Goal: Task Accomplishment & Management: Manage account settings

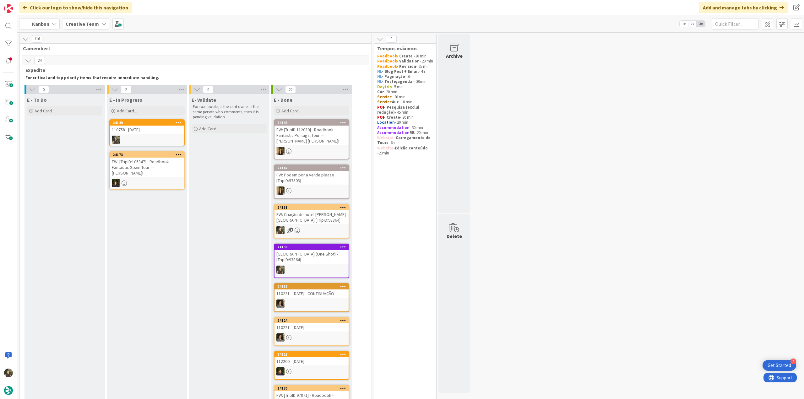
click at [152, 130] on div "110758 - [DATE]" at bounding box center [147, 130] width 74 height 8
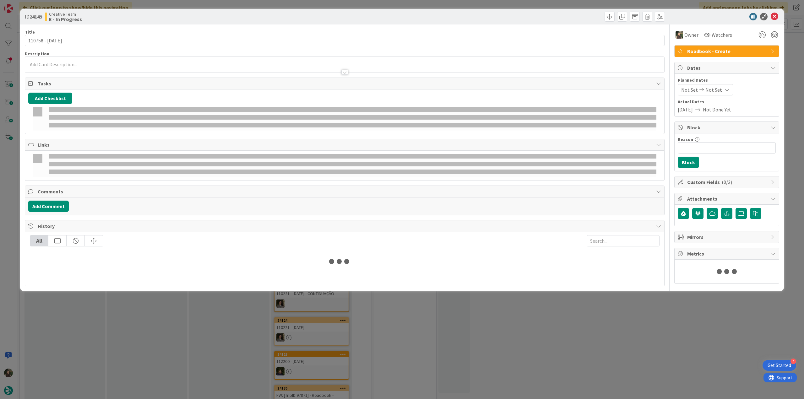
type input "110758 - [DATE]"
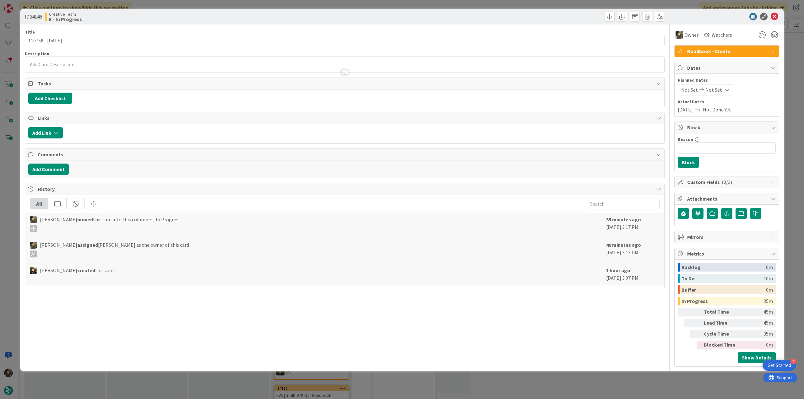
click at [670, 388] on div "ID 24149 Creative Team E - In Progress Title 16 / 128 110758 - 16 oct Descripti…" at bounding box center [402, 199] width 804 height 399
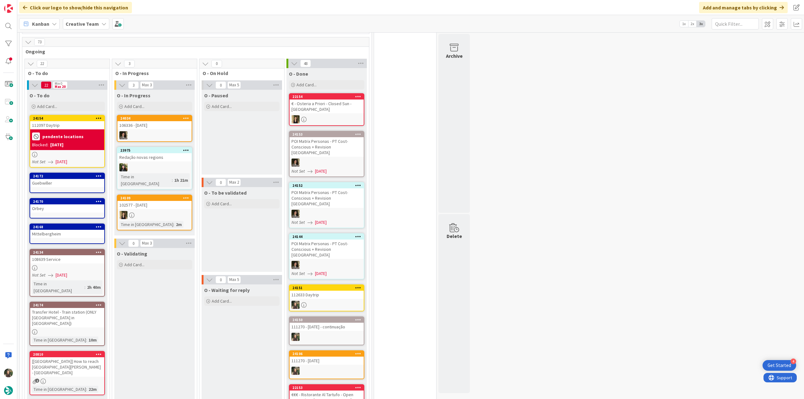
scroll to position [534, 0]
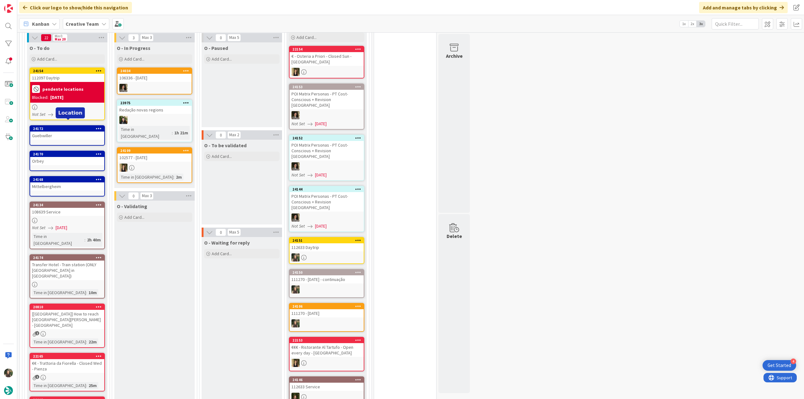
click at [79, 126] on div "24172" at bounding box center [68, 128] width 71 height 4
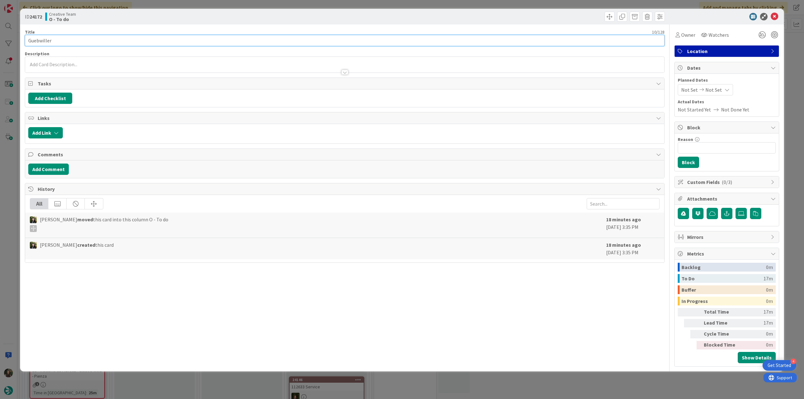
click at [38, 40] on input "Guebwiller" at bounding box center [344, 40] width 639 height 11
click at [680, 38] on div "Owner" at bounding box center [685, 35] width 20 height 8
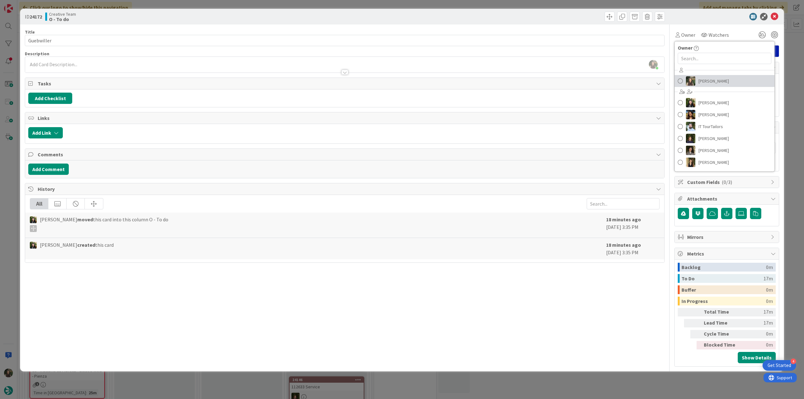
drag, startPoint x: 702, startPoint y: 83, endPoint x: 708, endPoint y: 83, distance: 5.4
click at [702, 83] on span "[PERSON_NAME]" at bounding box center [713, 80] width 30 height 9
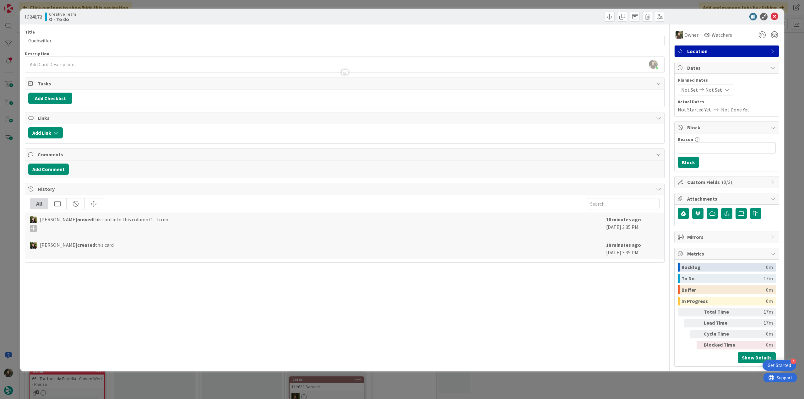
drag, startPoint x: 789, startPoint y: 51, endPoint x: 785, endPoint y: 53, distance: 4.4
click at [789, 51] on div "ID 24172 Creative Team O - To do Title 10 / 128 Guebwiller Description Inês Gon…" at bounding box center [402, 199] width 804 height 399
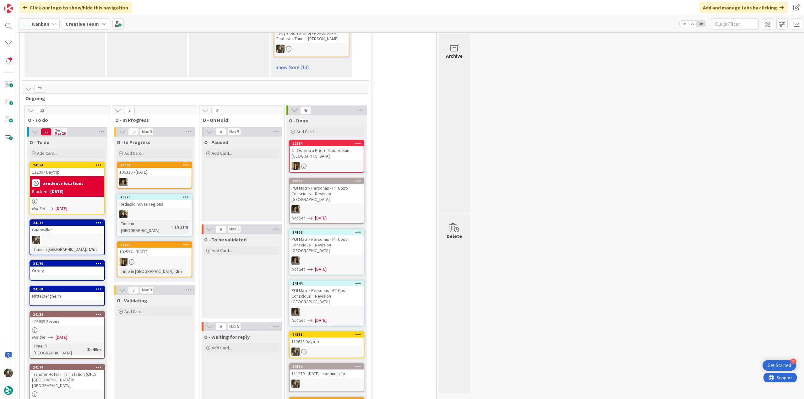
click at [89, 199] on div at bounding box center [67, 201] width 74 height 5
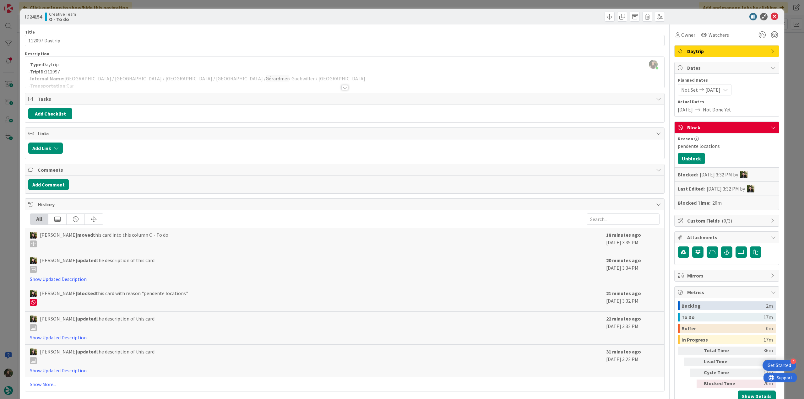
click at [12, 166] on div "ID 24154 Creative Team O - To do Title 14 / 128 112097 Daytrip Description Inês…" at bounding box center [402, 199] width 804 height 399
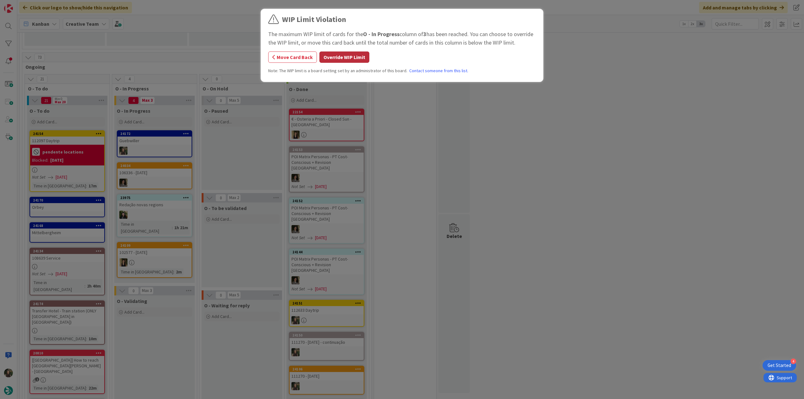
click at [357, 61] on button "Override WIP Limit" at bounding box center [344, 56] width 50 height 11
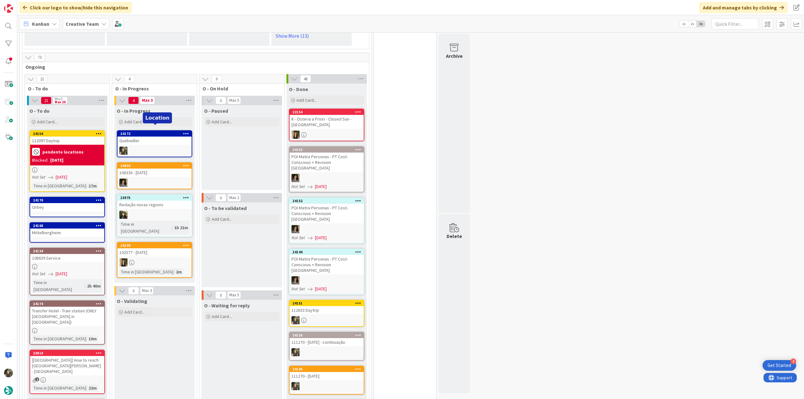
click at [160, 137] on div "Guebwiller" at bounding box center [154, 141] width 74 height 8
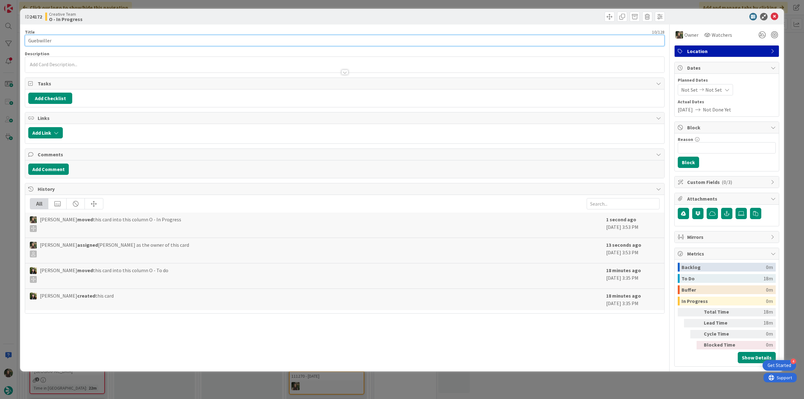
click at [42, 40] on input "Guebwiller" at bounding box center [344, 40] width 639 height 11
click at [10, 187] on div "ID 24172 Creative Team O - In Progress Title 10 / 128 Guebwiller Description In…" at bounding box center [402, 199] width 804 height 399
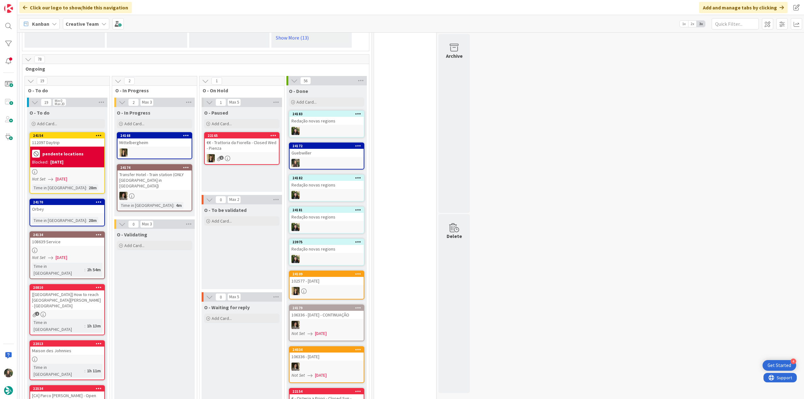
click at [328, 152] on div "24172 Guebwiller" at bounding box center [326, 156] width 75 height 27
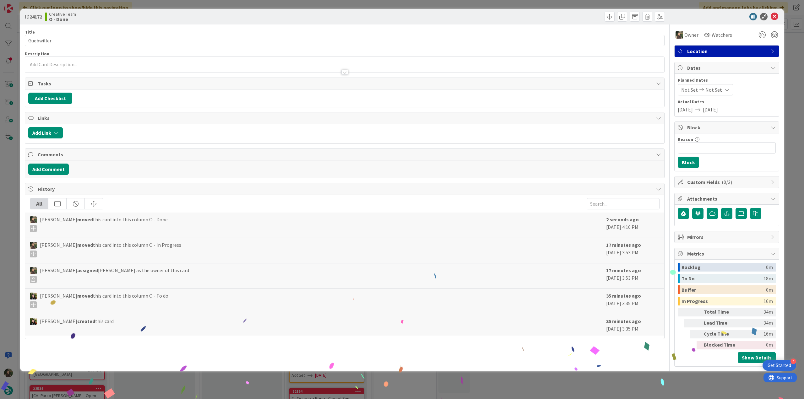
click at [640, 393] on div "ID 24172 Creative Team O - Done Title 10 / 128 Guebwiller Description Owner Wat…" at bounding box center [402, 199] width 804 height 399
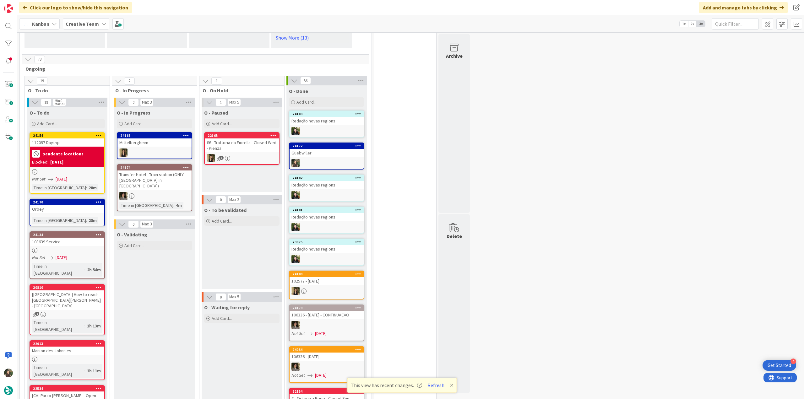
click at [434, 384] on button "Refresh" at bounding box center [435, 385] width 21 height 8
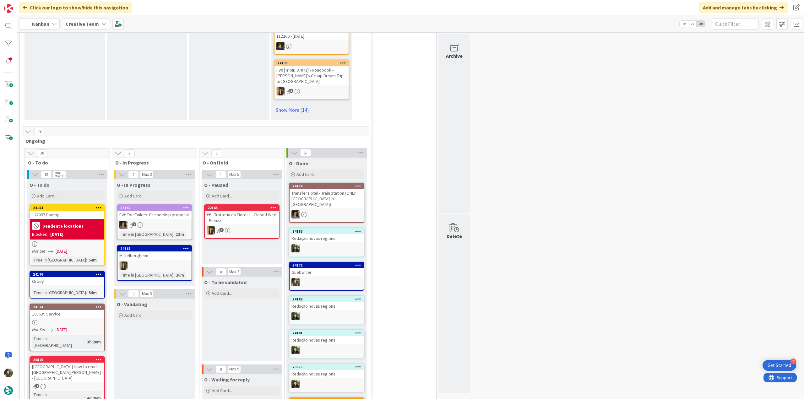
scroll to position [471, 0]
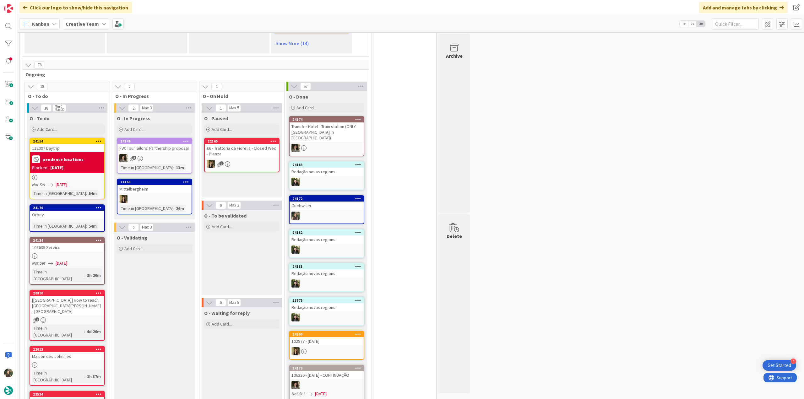
click at [72, 211] on div "Orbey" at bounding box center [67, 215] width 74 height 8
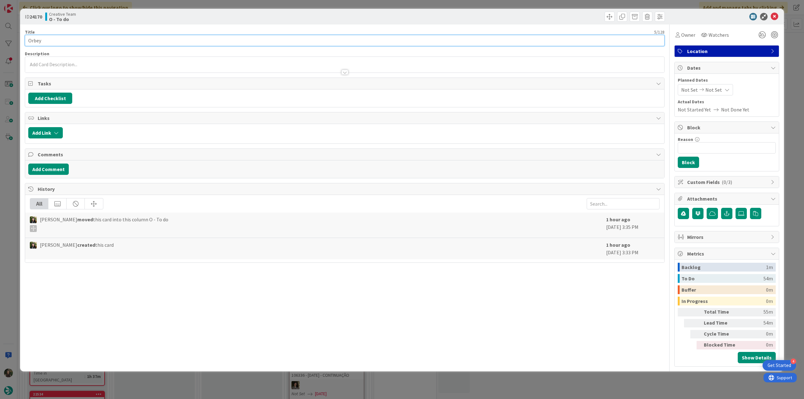
click at [35, 40] on input "Orbey" at bounding box center [344, 40] width 639 height 11
click at [684, 37] on span "Owner" at bounding box center [688, 35] width 14 height 8
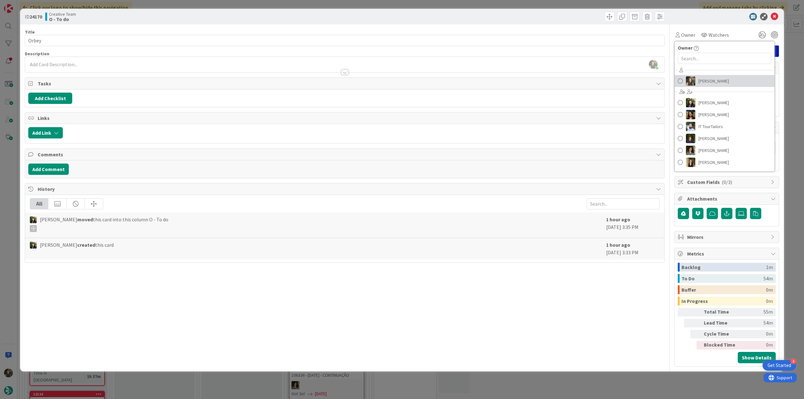
drag, startPoint x: 706, startPoint y: 79, endPoint x: 723, endPoint y: 80, distance: 16.3
click at [707, 79] on span "[PERSON_NAME]" at bounding box center [713, 80] width 30 height 9
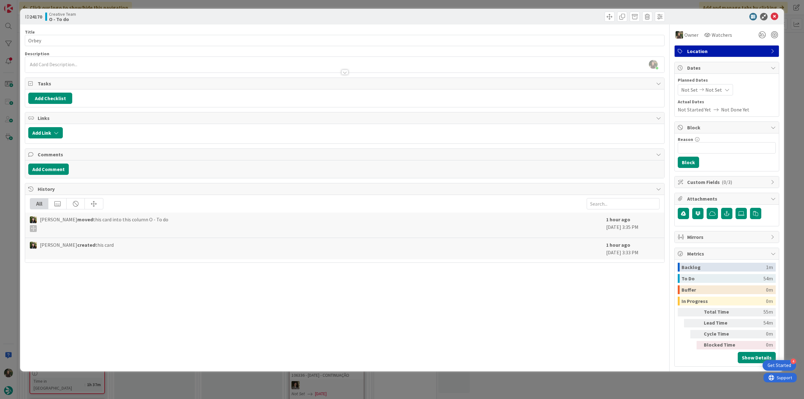
click at [794, 51] on div "ID 24170 Creative Team O - To do Title 5 / 128 Orbey Description Inês Gonçalves…" at bounding box center [402, 199] width 804 height 399
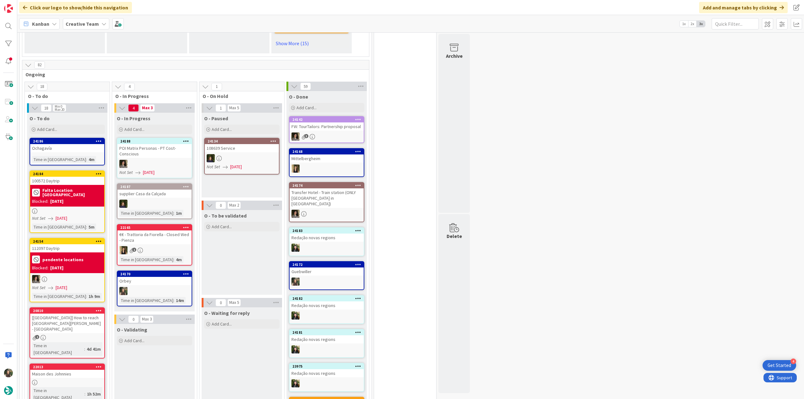
click at [80, 259] on div "pendente locations Blocked: 09/29/2025" at bounding box center [67, 262] width 74 height 21
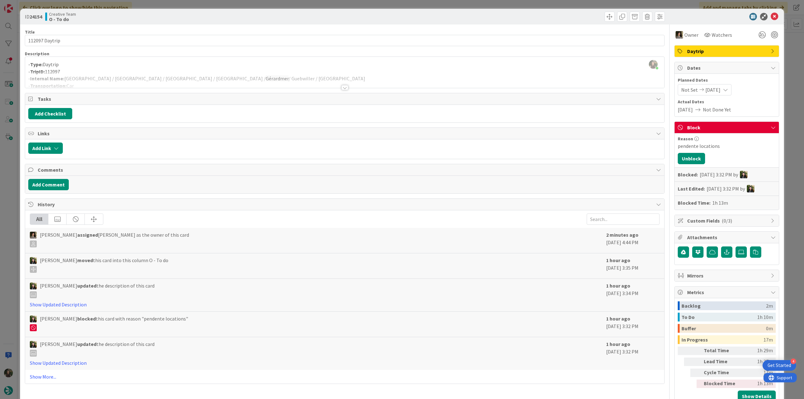
click at [235, 71] on div "- Type: Daytrip - TripID: 112097 - Internal Name: Strasbourg / Obernai / Mittel…" at bounding box center [344, 74] width 639 height 28
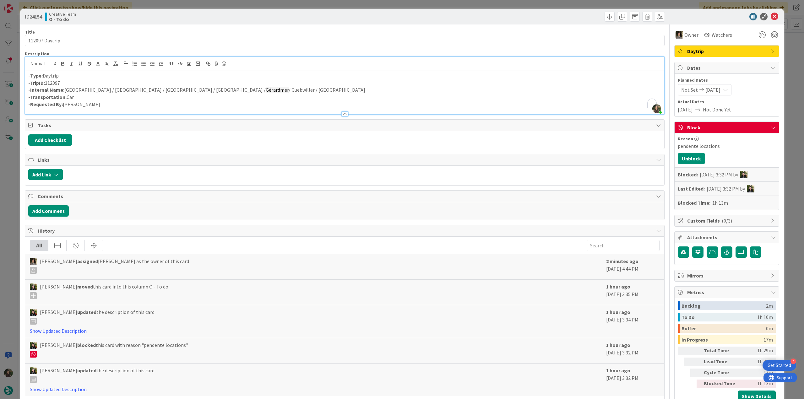
click at [6, 172] on div "ID 24154 Creative Team O - To do Title 14 / 128 112097 Daytrip Description Inês…" at bounding box center [402, 199] width 804 height 399
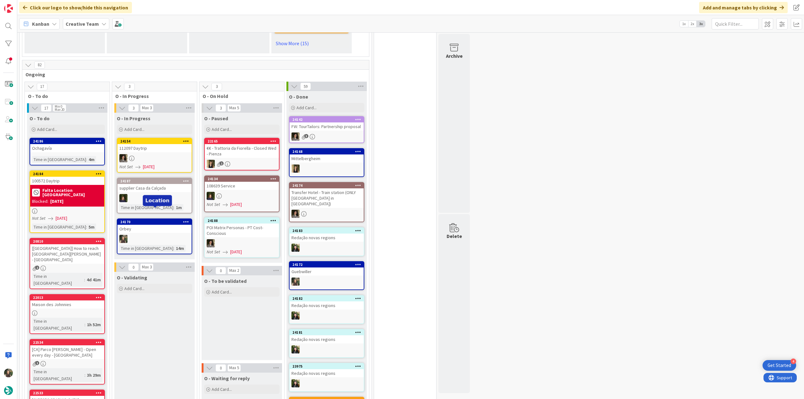
click at [170, 223] on div "24170 Orbey Time in Column : 14m" at bounding box center [154, 236] width 75 height 36
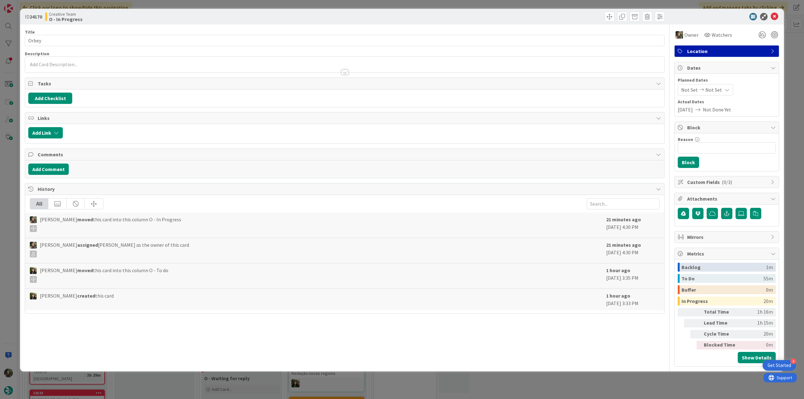
click at [635, 374] on div "ID 24170 Creative Team O - In Progress Title 5 / 128 Orbey Description Owner Wa…" at bounding box center [402, 199] width 804 height 399
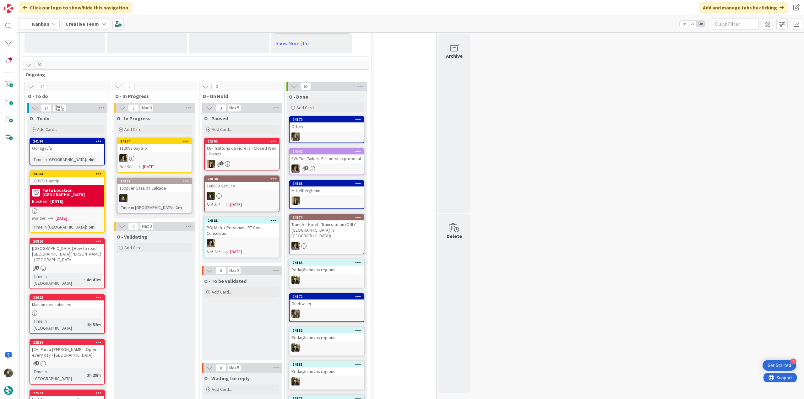
click at [74, 144] on div "Ochagavía" at bounding box center [67, 148] width 74 height 8
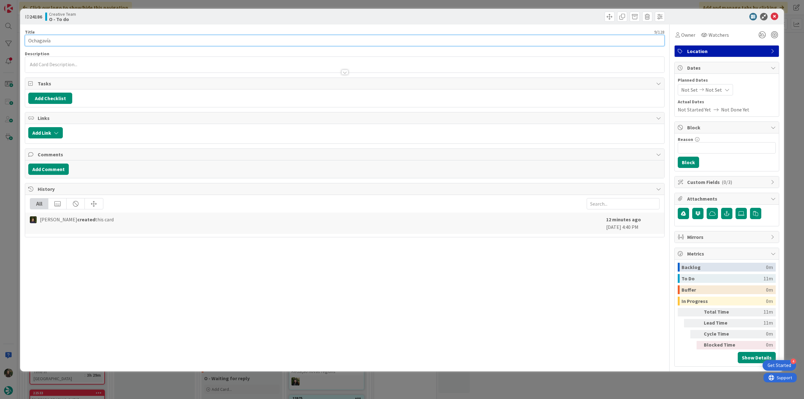
click at [46, 41] on input "Ochagavía" at bounding box center [344, 40] width 639 height 11
click at [8, 167] on div "ID 24186 Creative Team O - To do Title 9 / 128 Ochagavía Description Inês Gonça…" at bounding box center [402, 199] width 804 height 399
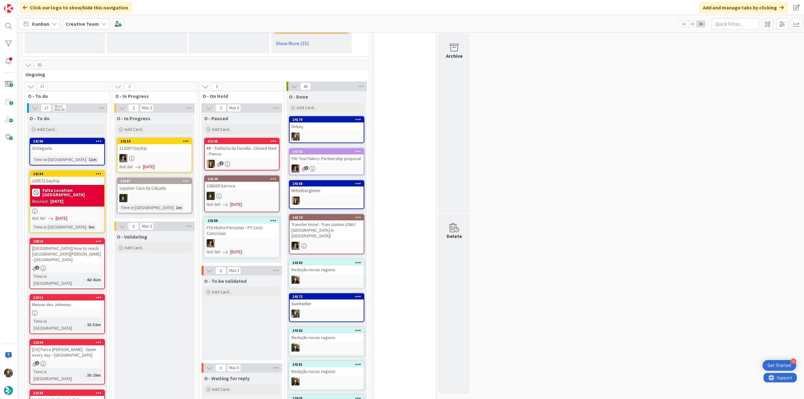
click at [77, 187] on div "Falta Location Ochagavía" at bounding box center [67, 192] width 70 height 11
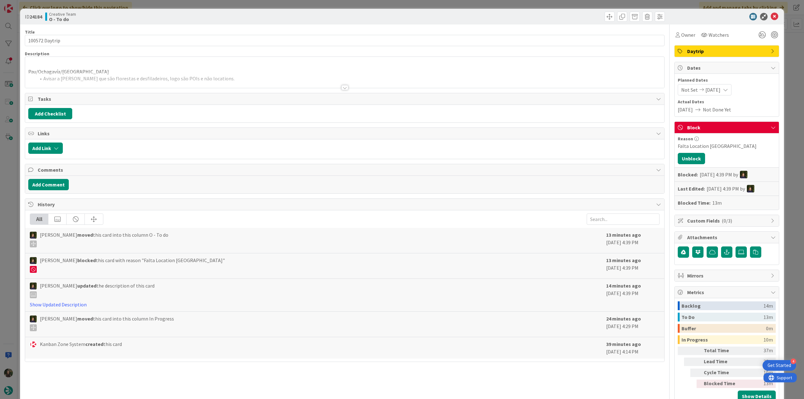
click at [241, 76] on div at bounding box center [344, 80] width 639 height 16
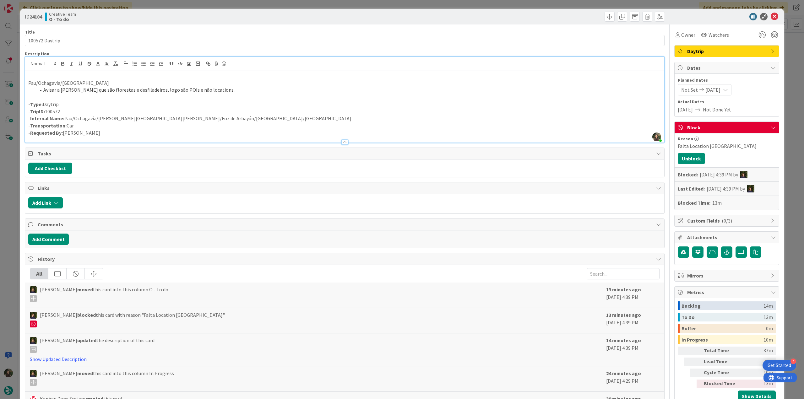
click at [12, 154] on div "ID 24184 Creative Team O - To do Title 14 / 128 100572 Daytrip Description Inês…" at bounding box center [402, 199] width 804 height 399
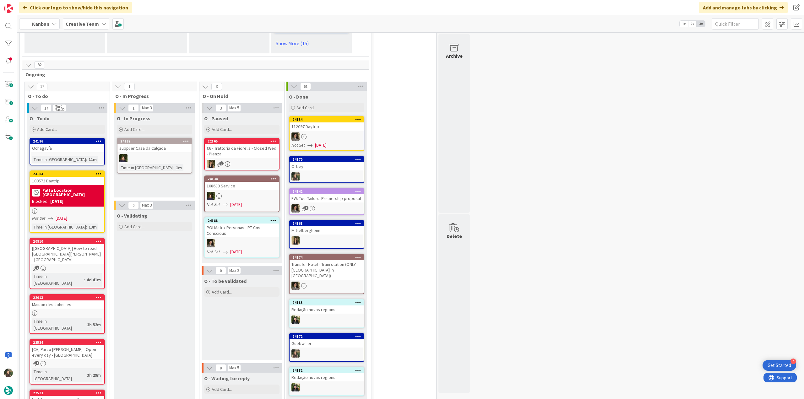
click at [57, 144] on div "Ochagavía" at bounding box center [67, 148] width 74 height 8
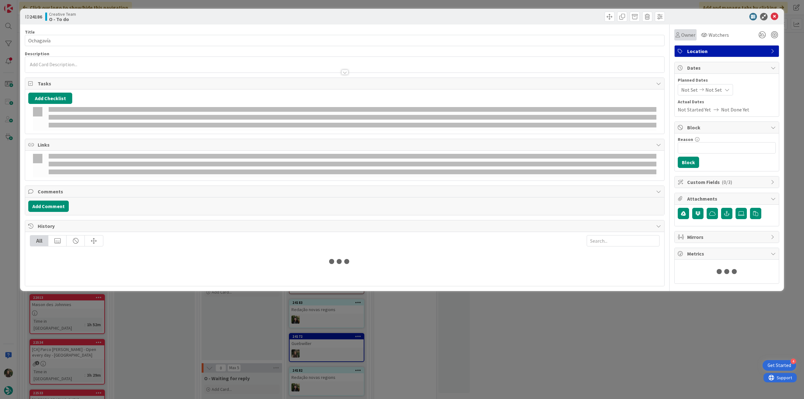
click at [685, 32] on span "Owner" at bounding box center [688, 35] width 14 height 8
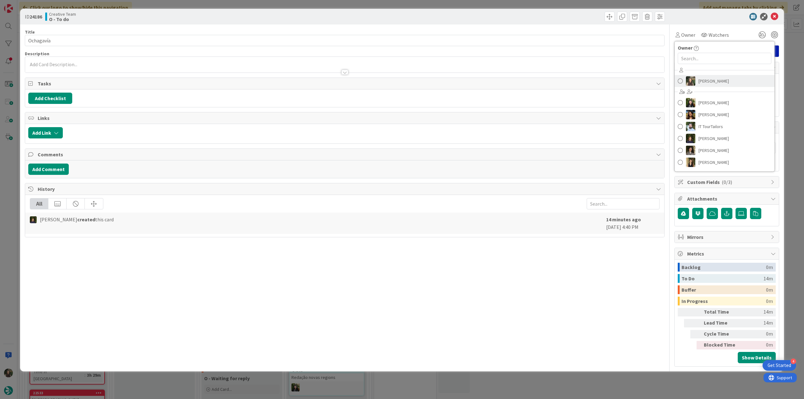
click at [713, 85] on span "[PERSON_NAME]" at bounding box center [713, 80] width 30 height 9
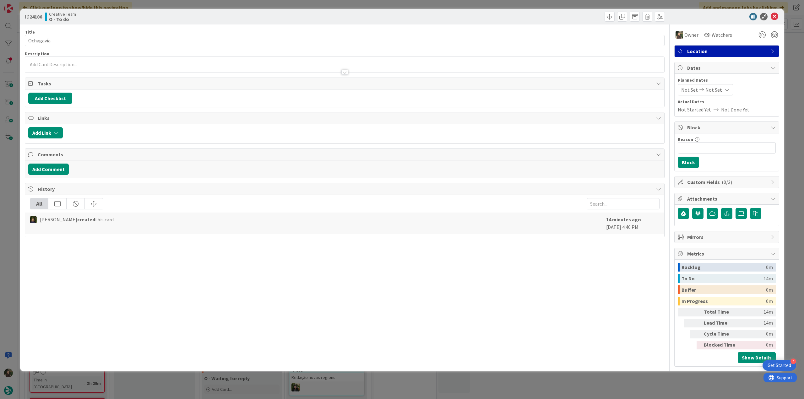
drag, startPoint x: 789, startPoint y: 57, endPoint x: 632, endPoint y: 101, distance: 163.0
click at [789, 57] on div "ID 24186 Creative Team O - To do Title 9 / 128 Ochagavía Description Owner Watc…" at bounding box center [402, 199] width 804 height 399
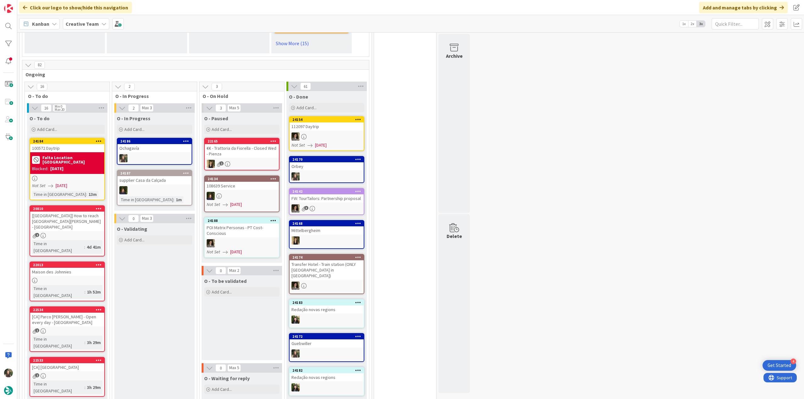
click at [139, 144] on div "Ochagavía" at bounding box center [154, 148] width 74 height 8
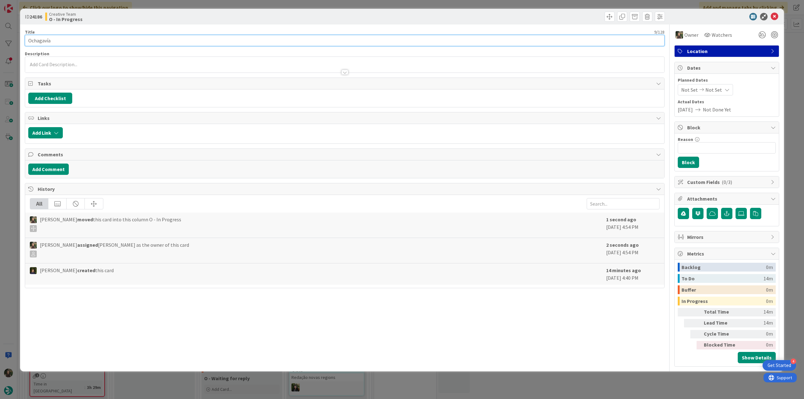
click at [44, 39] on input "Ochagavía" at bounding box center [344, 40] width 639 height 11
click at [13, 174] on div "ID 24186 Creative Team O - In Progress Title 9 / 128 Ochagavía Description Inês…" at bounding box center [402, 199] width 804 height 399
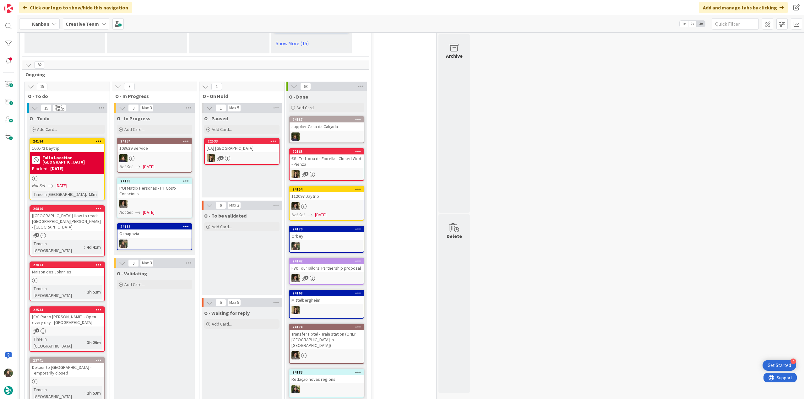
click at [57, 155] on b "Falta Location Ochagavía" at bounding box center [72, 159] width 60 height 9
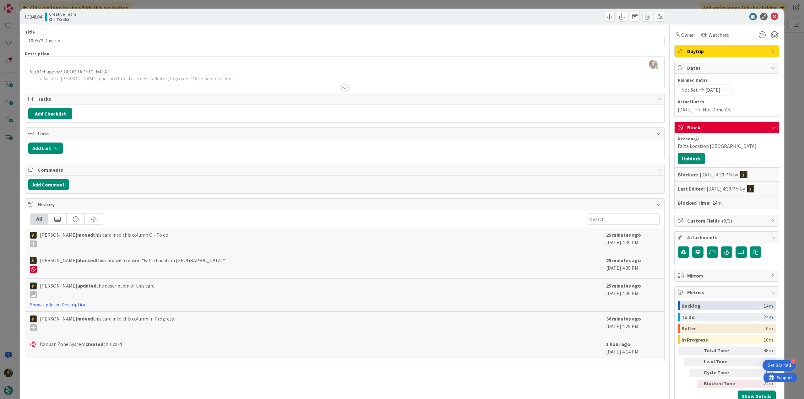
click at [250, 78] on div at bounding box center [344, 80] width 639 height 16
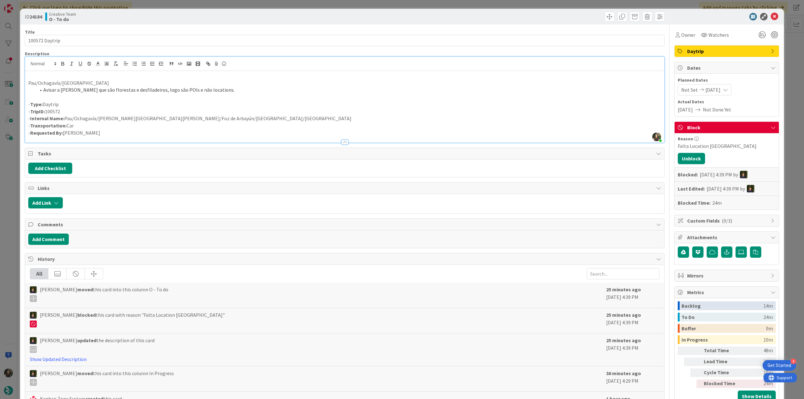
click at [13, 177] on div "ID 24184 Creative Team O - To do Title 14 / 128 100572 Daytrip Description Inês…" at bounding box center [402, 199] width 804 height 399
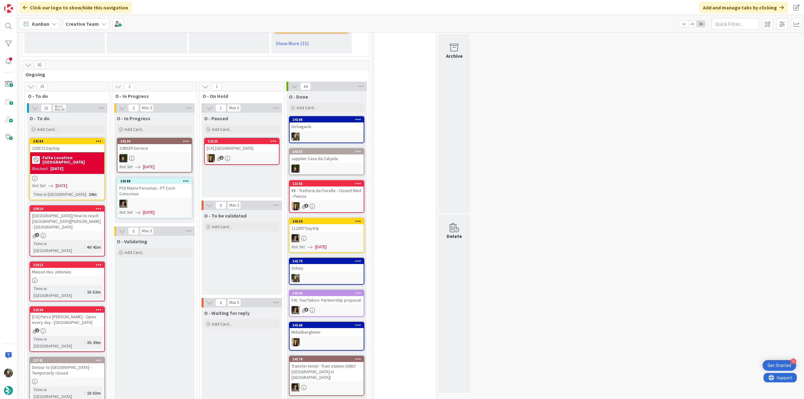
click at [317, 122] on div "Ochagavía" at bounding box center [326, 126] width 74 height 8
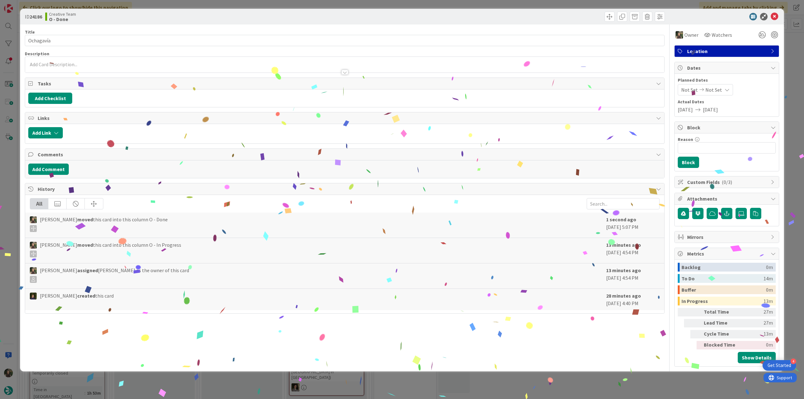
drag, startPoint x: 659, startPoint y: 386, endPoint x: 541, endPoint y: 388, distance: 117.4
click at [659, 385] on div "ID 24186 Creative Team O - Done Title 9 / 128 Ochagavía Description Owner Watch…" at bounding box center [402, 199] width 804 height 399
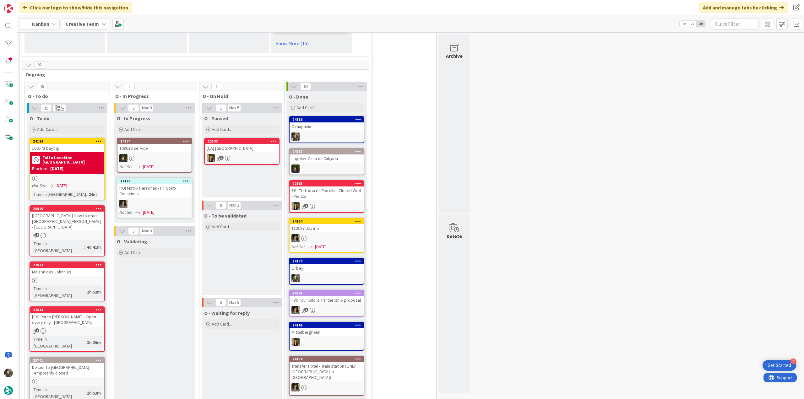
click at [63, 155] on b "Falta Location Ochagavía" at bounding box center [72, 159] width 60 height 9
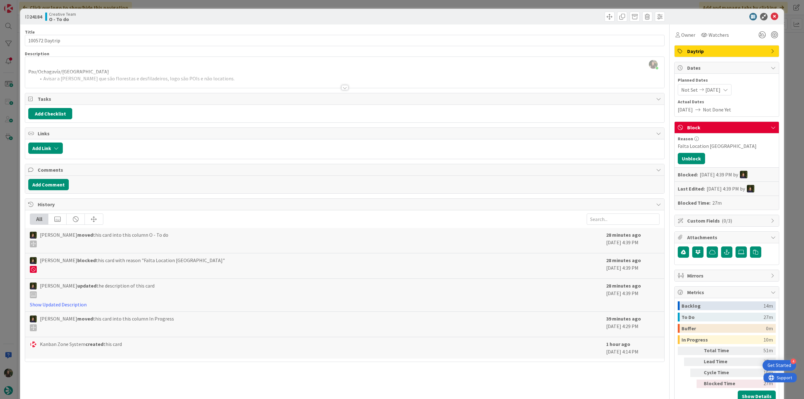
click at [293, 77] on div at bounding box center [344, 80] width 639 height 16
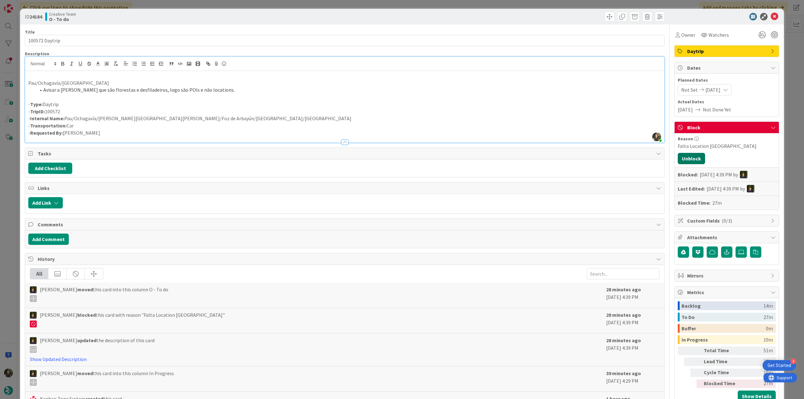
click at [689, 159] on button "Unblock" at bounding box center [690, 158] width 27 height 11
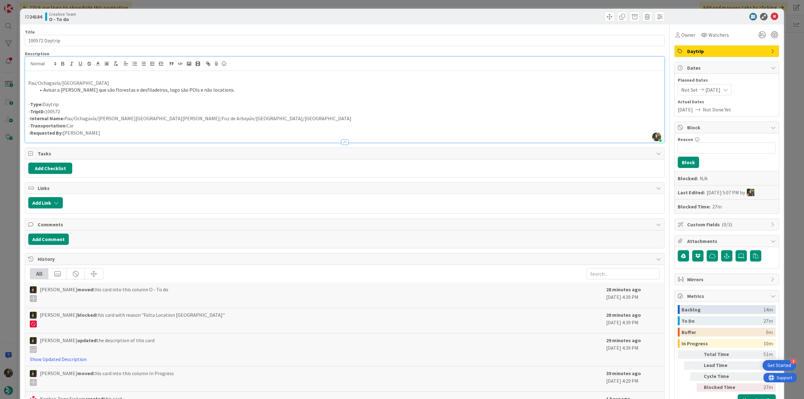
click at [789, 74] on div "ID 24184 Creative Team O - To do Title 14 / 128 100572 Daytrip Description Inês…" at bounding box center [402, 199] width 804 height 399
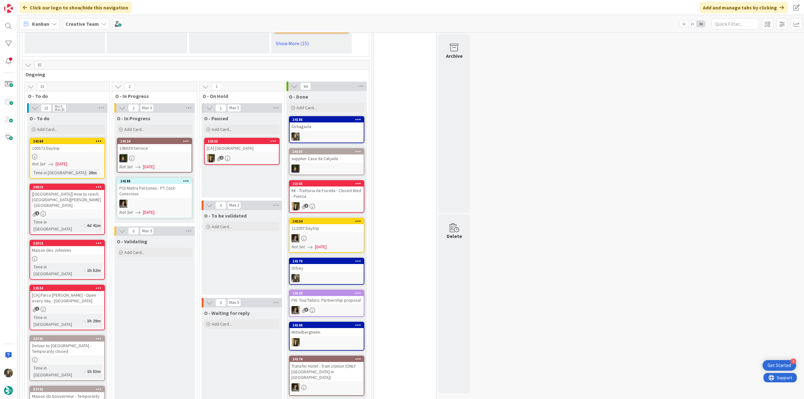
click at [56, 161] on span "[DATE]" at bounding box center [62, 164] width 12 height 7
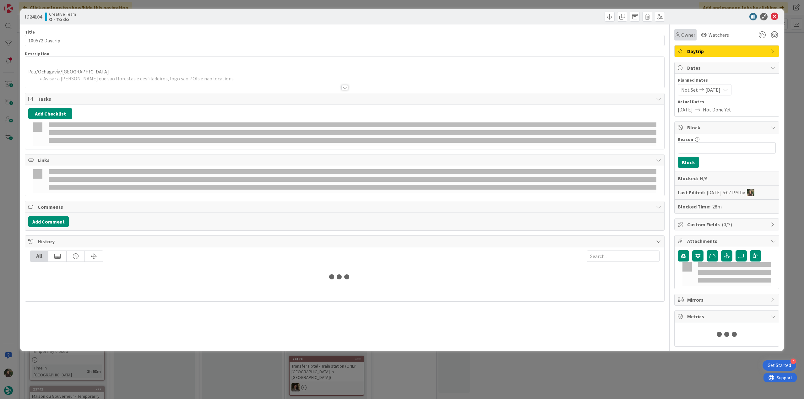
click at [689, 36] on span "Owner" at bounding box center [688, 35] width 14 height 8
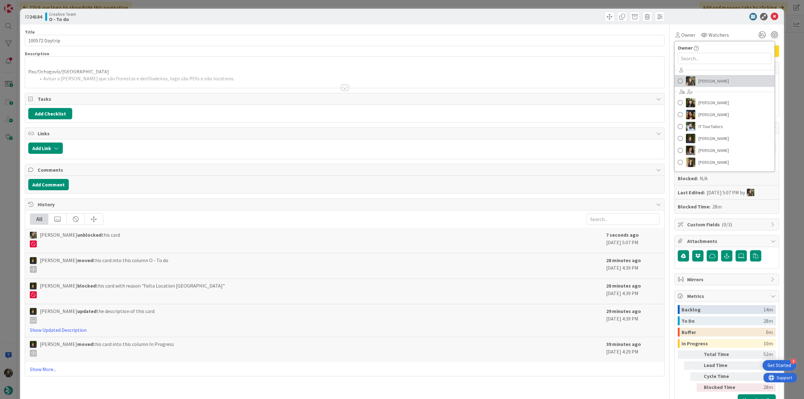
click at [703, 83] on span "[PERSON_NAME]" at bounding box center [713, 80] width 30 height 9
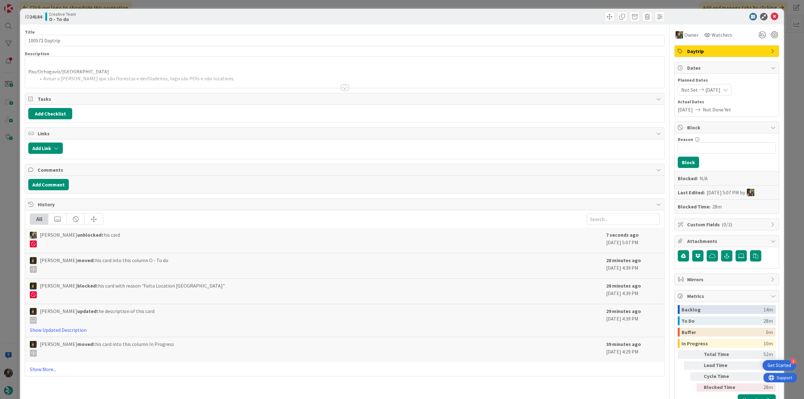
click at [794, 48] on div "ID 24184 Creative Team O - To do Title 14 / 128 100572 Daytrip Description Pau/…" at bounding box center [402, 199] width 804 height 399
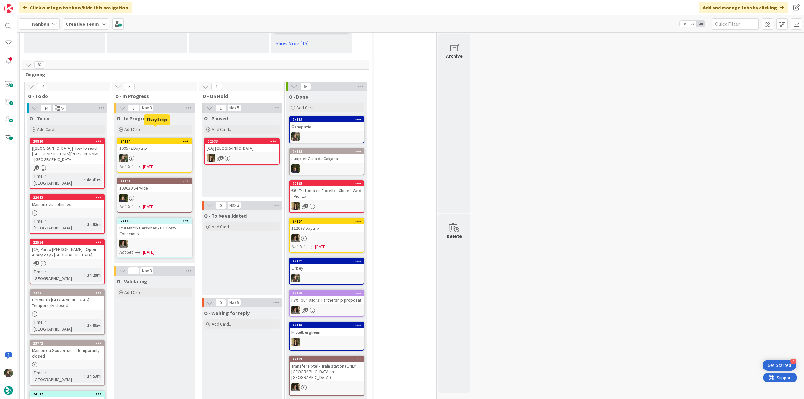
click at [157, 140] on div "24184 100572 Daytrip Not Set 09/29/2025" at bounding box center [154, 155] width 75 height 35
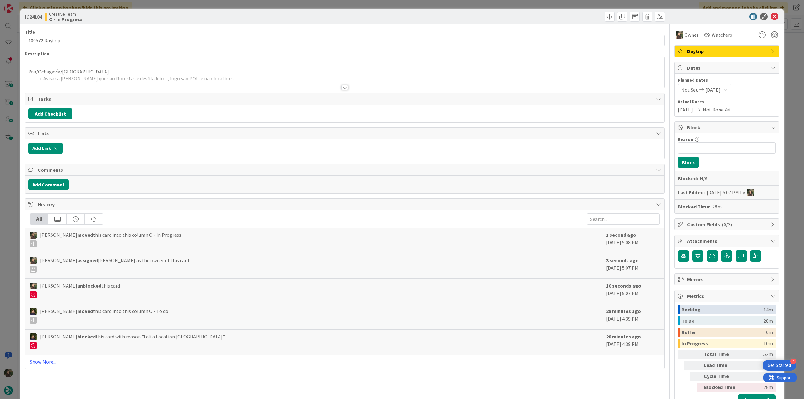
click at [190, 75] on div at bounding box center [344, 80] width 639 height 16
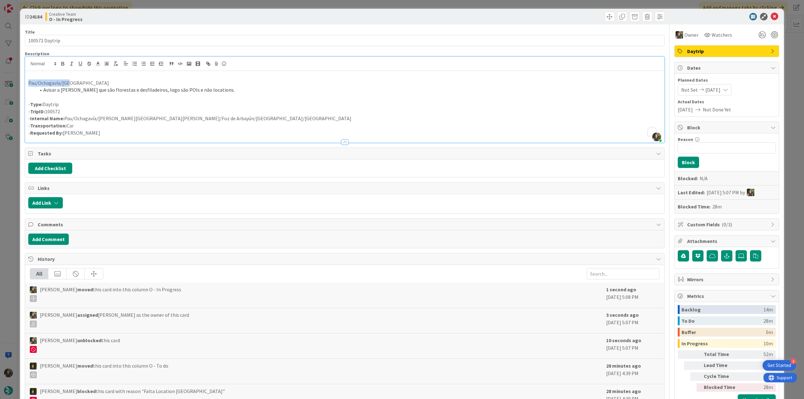
drag, startPoint x: 73, startPoint y: 82, endPoint x: 24, endPoint y: 81, distance: 49.6
click at [23, 81] on div "ID 24184 Creative Team O - In Progress Title 14 / 128 100572 Daytrip Descriptio…" at bounding box center [401, 218] width 763 height 419
copy p "Pau/Ochagavía/Pau"
click at [9, 226] on div "ID 24184 Creative Team O - In Progress Title 14 / 128 100572 Daytrip Descriptio…" at bounding box center [402, 199] width 804 height 399
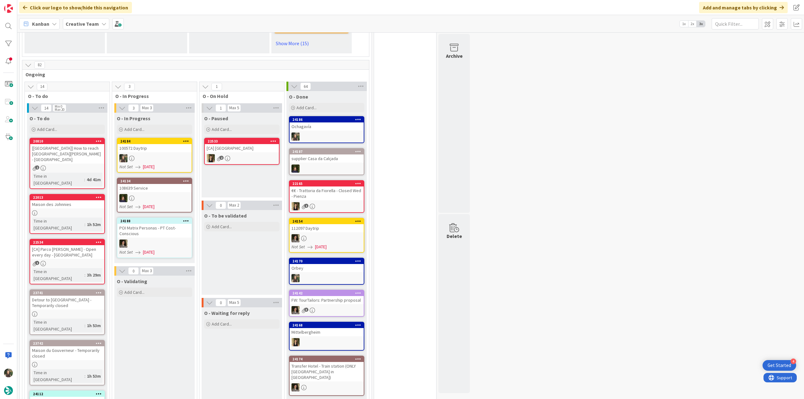
click at [164, 154] on div at bounding box center [154, 158] width 74 height 8
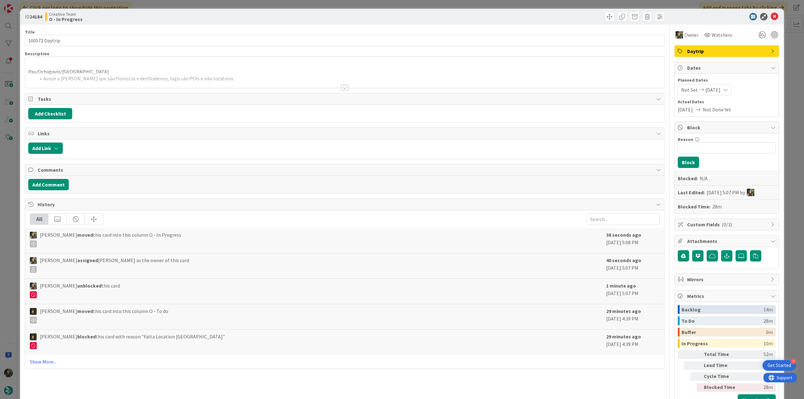
click at [182, 74] on div at bounding box center [344, 80] width 639 height 16
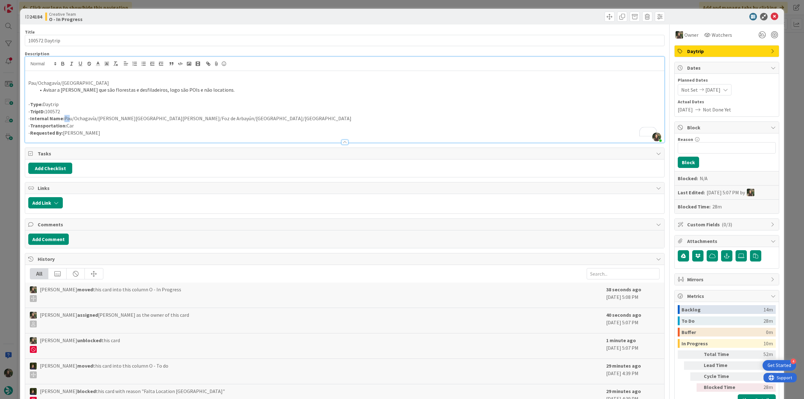
drag, startPoint x: 193, startPoint y: 119, endPoint x: 68, endPoint y: 119, distance: 124.9
click at [67, 119] on p "- Internal Name: Pau/Ochagavía/Valle de Salazar/Foz de Arbayún/Lumbier/Pau" at bounding box center [344, 118] width 632 height 7
click at [198, 115] on p "- Internal Name: Pau/Ochagavía/Valle de Salazar/Foz de Arbayún/Lumbier/Pau" at bounding box center [344, 118] width 632 height 7
drag, startPoint x: 192, startPoint y: 118, endPoint x: 65, endPoint y: 117, distance: 126.5
click at [65, 117] on p "- Internal Name: Pau/Ochagavía/Valle de Salazar/Foz de Arbayún/Lumbier/Pau" at bounding box center [344, 118] width 632 height 7
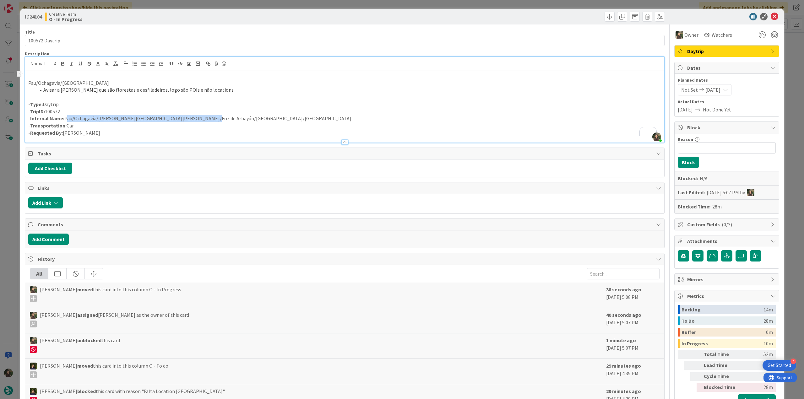
copy p "Pau/Ochagavía/Valle de Salazar/Foz de Arbayún/Lumbier/Pau"
click at [156, 116] on p "- Internal Name: Pau/Ochagavía/Valle de Salazar/Foz de Arbayún/Lumbier/Pau" at bounding box center [344, 118] width 632 height 7
drag, startPoint x: 99, startPoint y: 118, endPoint x: 183, endPoint y: 118, distance: 84.1
click at [183, 118] on p "- Internal Name: Pau/Ochagavía/Valle de Salazar/Foz de Arbayún/Lumbier/Pau" at bounding box center [344, 118] width 632 height 7
copy p "Valle de Salazar/Foz de Arbayún/Lumbier"
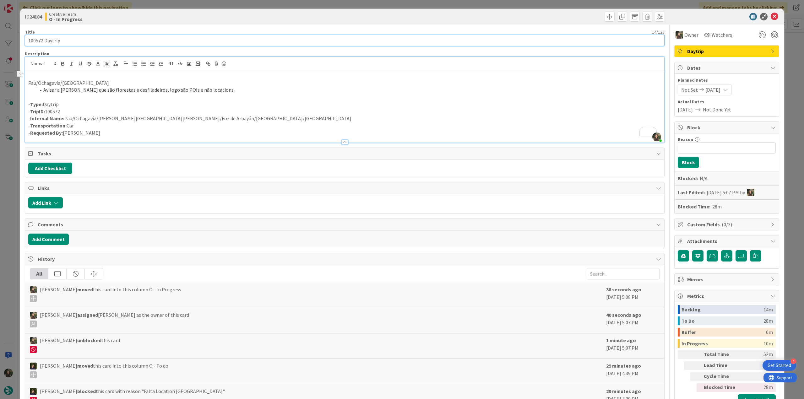
drag, startPoint x: 63, startPoint y: 40, endPoint x: -10, endPoint y: 204, distance: 179.4
click at [0, 204] on html "4 Get Started Click our logo to show/hide this navigation Add and manage tabs b…" at bounding box center [402, 199] width 804 height 399
click at [12, 210] on div "ID 24184 Creative Team O - In Progress Title 14 / 128 100572 Daytrip Descriptio…" at bounding box center [402, 199] width 804 height 399
click at [8, 202] on div "ID 24184 Creative Team O - In Progress Title 14 / 128 100572 Daytrip Descriptio…" at bounding box center [402, 199] width 804 height 399
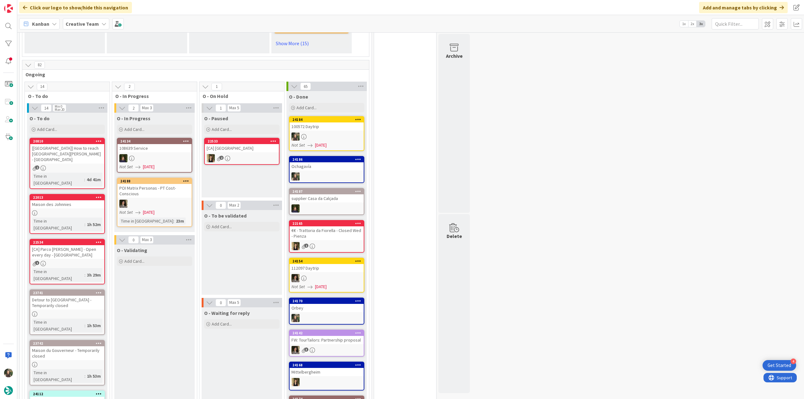
click at [80, 144] on div "[[GEOGRAPHIC_DATA]] How to reach [GEOGRAPHIC_DATA][PERSON_NAME] - [GEOGRAPHIC_D…" at bounding box center [67, 153] width 74 height 19
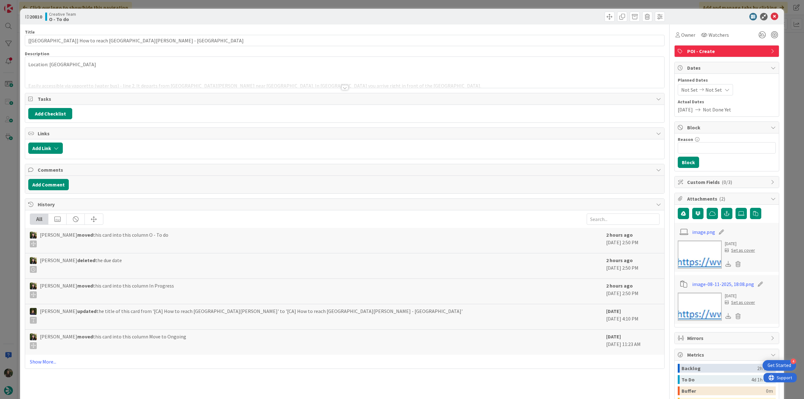
click at [123, 78] on div at bounding box center [344, 80] width 639 height 16
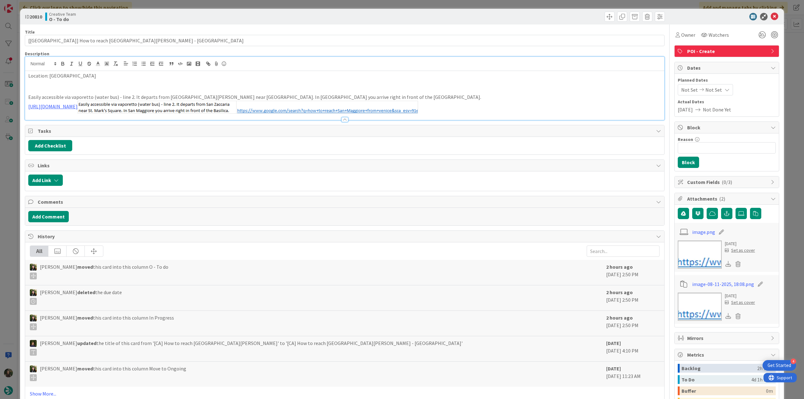
click at [13, 164] on div "ID 20810 Creative Team O - To do Title 47 / 128 [CA] How to reach San Giorgio M…" at bounding box center [402, 199] width 804 height 399
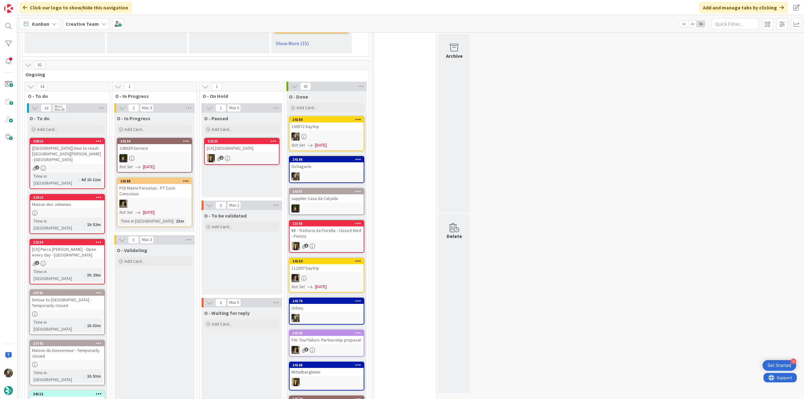
click at [91, 194] on div "22013 Maison des Johnnies Time in Column : 1h 52m" at bounding box center [67, 214] width 75 height 40
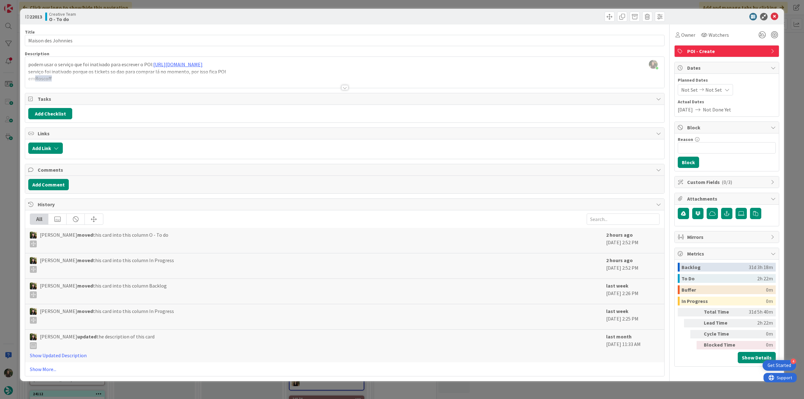
click at [139, 77] on div at bounding box center [344, 80] width 639 height 16
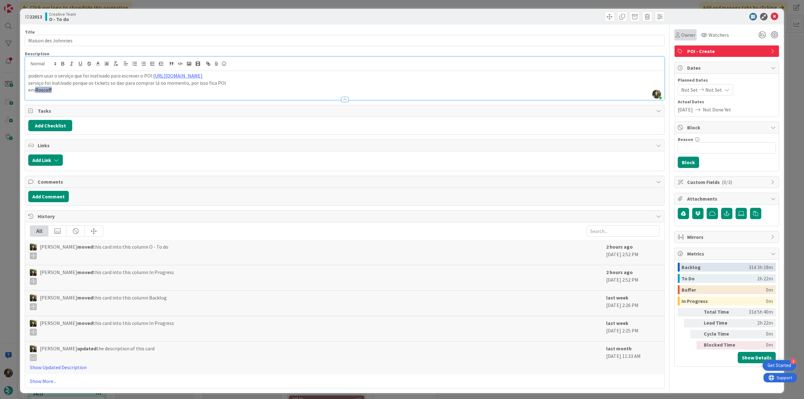
click at [687, 35] on span "Owner" at bounding box center [688, 35] width 14 height 8
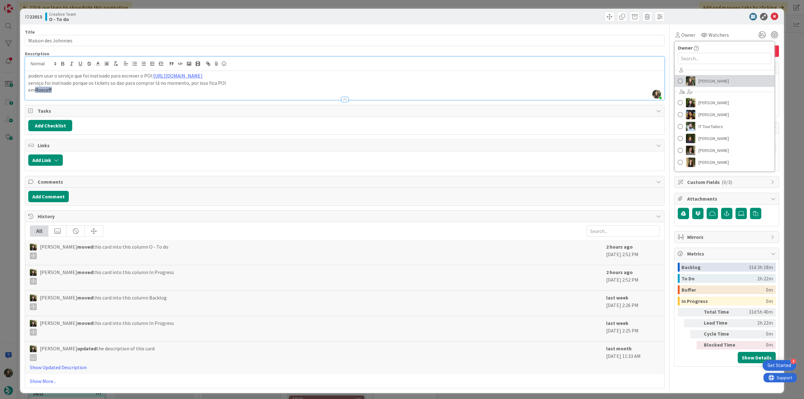
click at [699, 76] on span "[PERSON_NAME]" at bounding box center [713, 80] width 30 height 9
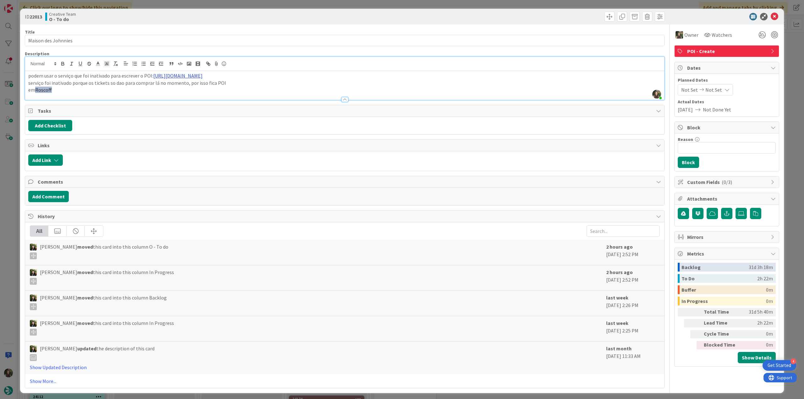
click at [202, 74] on link "[URL][DOMAIN_NAME]" at bounding box center [177, 76] width 49 height 6
click at [215, 87] on link "[URL][DOMAIN_NAME]" at bounding box center [224, 88] width 43 height 8
drag, startPoint x: 76, startPoint y: 42, endPoint x: 12, endPoint y: 37, distance: 64.5
click at [12, 37] on div "ID 22013 Creative Team O - To do Title 19 / 128 Maison des Johnnies Description…" at bounding box center [402, 199] width 804 height 399
click at [9, 176] on div "ID 22013 Creative Team O - To do Title 19 / 128 Maison des Johnnies Description…" at bounding box center [402, 199] width 804 height 399
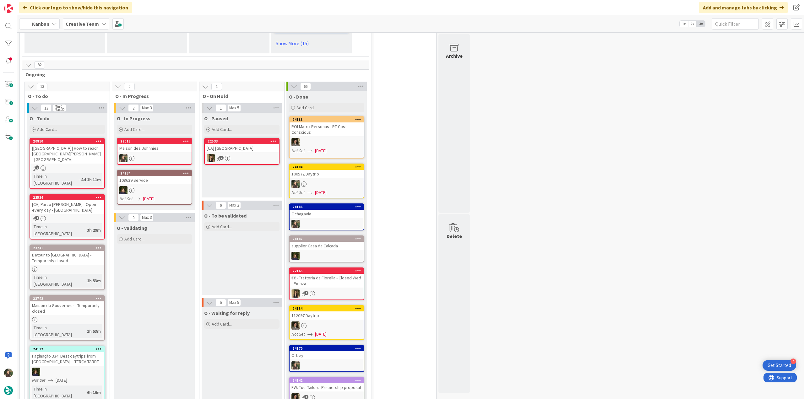
click at [148, 152] on div "22013 Maison des Johnnies" at bounding box center [154, 151] width 75 height 27
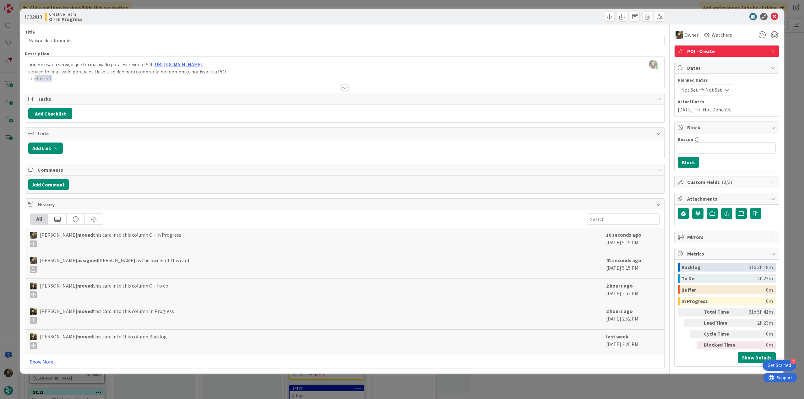
click at [12, 178] on div "ID 22013 Creative Team O - In Progress Title 19 / 128 Maison des Johnnies Descr…" at bounding box center [402, 199] width 804 height 399
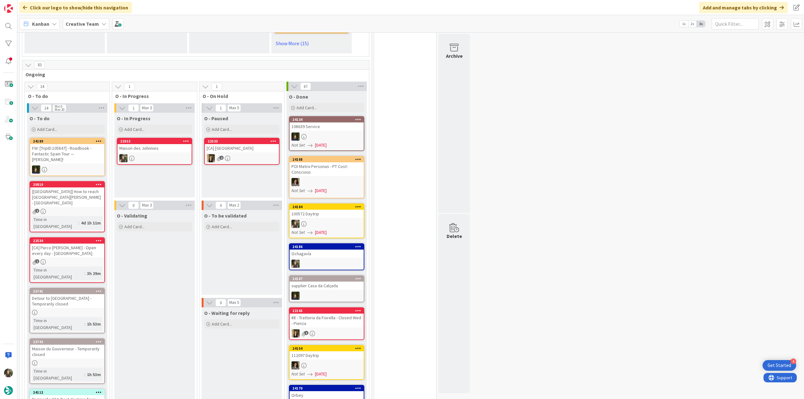
click at [153, 144] on div "Maison des Johnnies" at bounding box center [154, 148] width 74 height 8
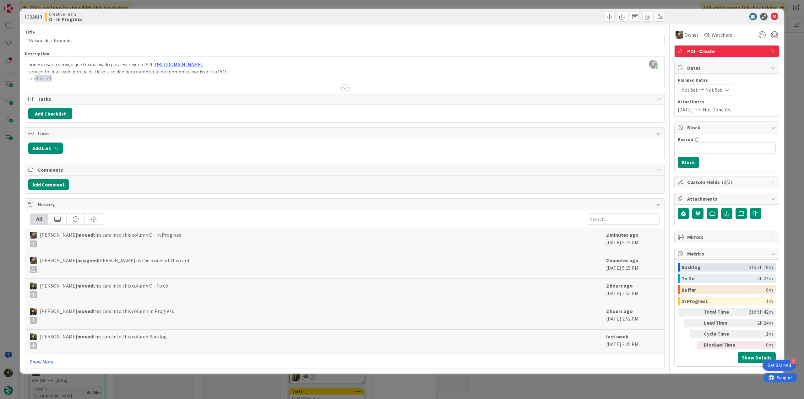
click at [8, 172] on div "ID 22013 Creative Team O - In Progress Title 19 / 128 Maison des Johnnies Descr…" at bounding box center [402, 199] width 804 height 399
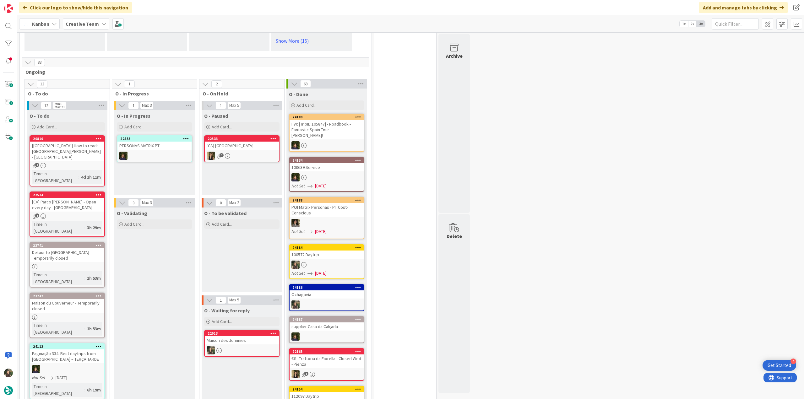
scroll to position [476, 0]
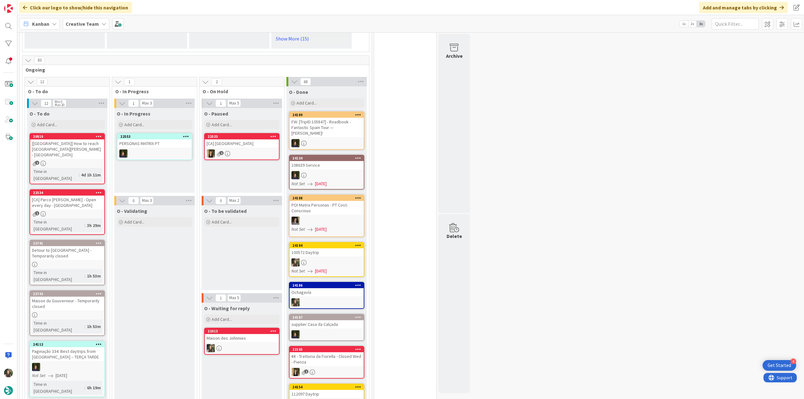
click at [235, 334] on div "Maison des Johnnies" at bounding box center [242, 338] width 74 height 8
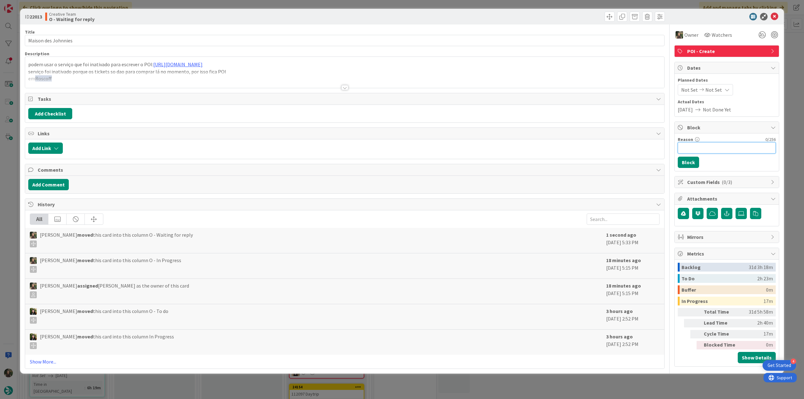
click at [698, 144] on input "Reason" at bounding box center [726, 147] width 98 height 11
type input "confirmar se é on me"
paste input "Roscoff [GEOGRAPHIC_DATA]"
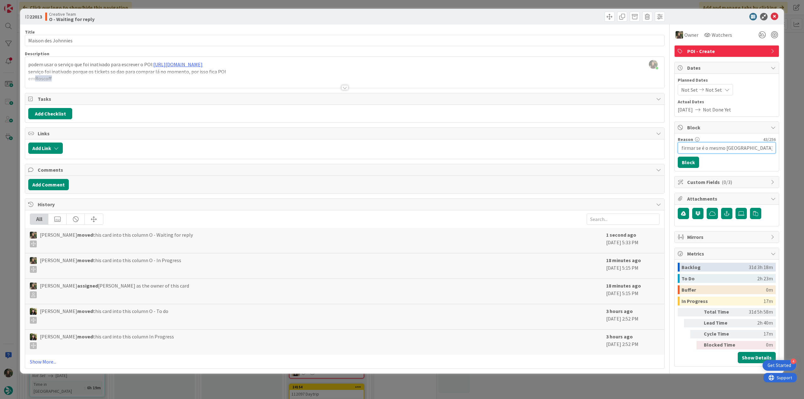
click at [725, 147] on input "confirmar se é o mesmo [GEOGRAPHIC_DATA]" at bounding box center [726, 147] width 98 height 11
type input "confirmar se é o mesmo - [GEOGRAPHIC_DATA]"
click at [689, 161] on button "Block" at bounding box center [687, 162] width 21 height 11
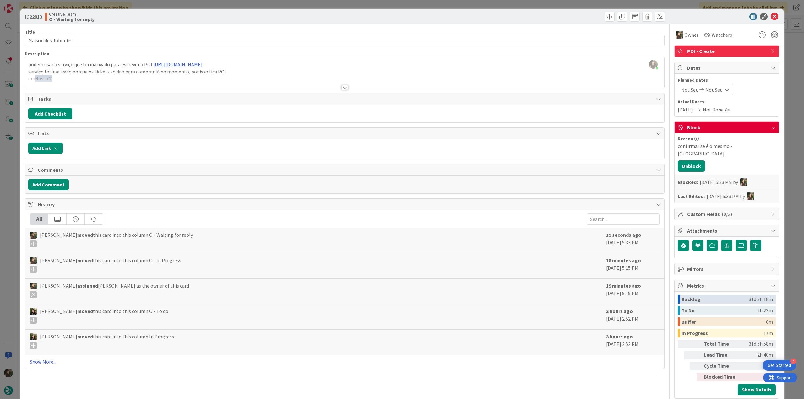
click at [790, 96] on div "ID 22013 Creative Team O - Waiting for reply Title 19 / 128 Maison des Johnnies…" at bounding box center [402, 199] width 804 height 399
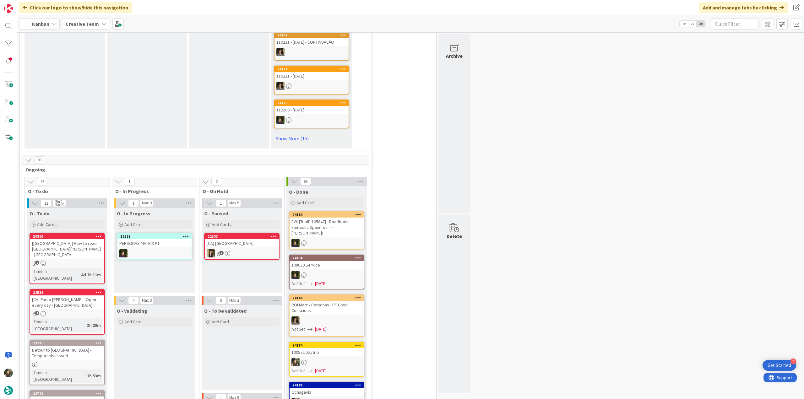
scroll to position [502, 0]
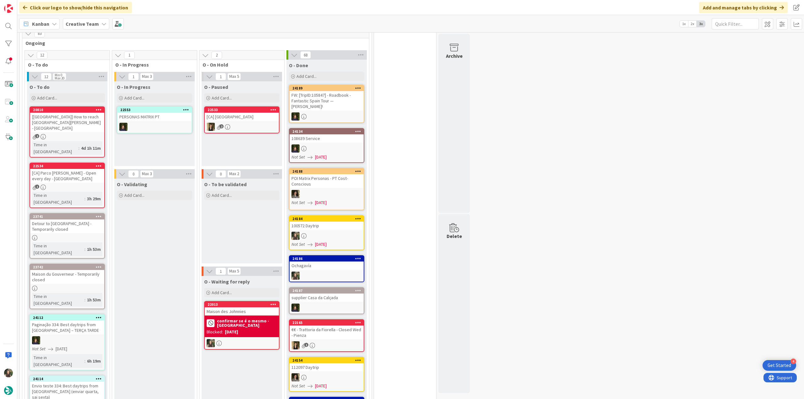
click at [92, 163] on div "22534 [CA] Parco [PERSON_NAME] - Open every day - [GEOGRAPHIC_DATA] 1 Time in […" at bounding box center [67, 186] width 75 height 46
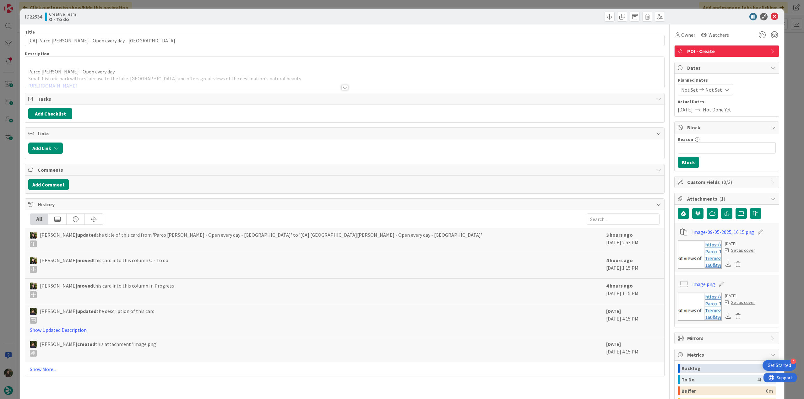
click at [145, 70] on div "Parco [PERSON_NAME] - Open every day Small historic park with a staircase to th…" at bounding box center [344, 74] width 639 height 28
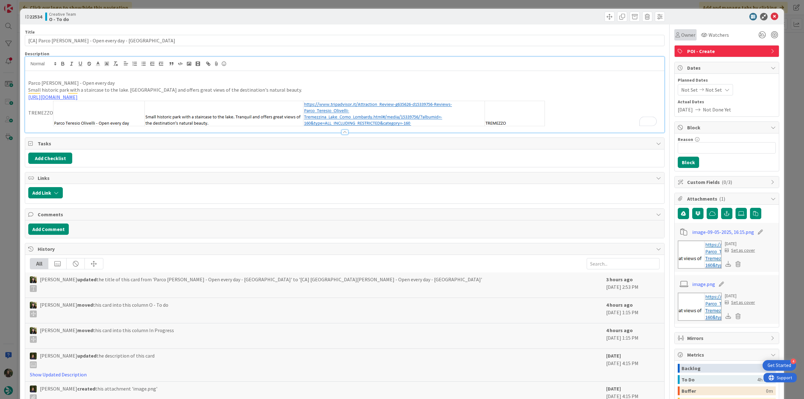
click at [688, 34] on span "Owner" at bounding box center [688, 35] width 14 height 8
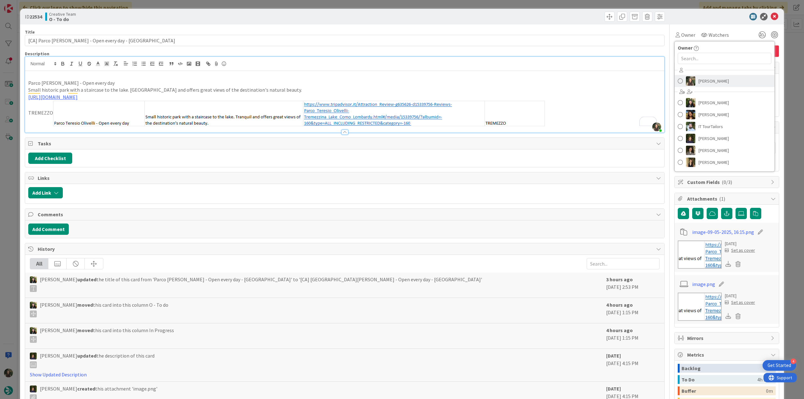
click at [706, 81] on span "[PERSON_NAME]" at bounding box center [713, 80] width 30 height 9
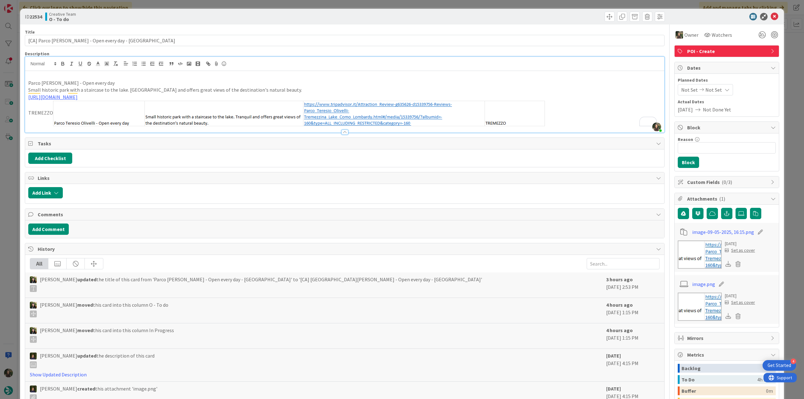
click at [783, 46] on div "ID 22534 Creative Team O - To do Title 55 / 128 [CA] Parco [PERSON_NAME] - Open…" at bounding box center [402, 199] width 804 height 399
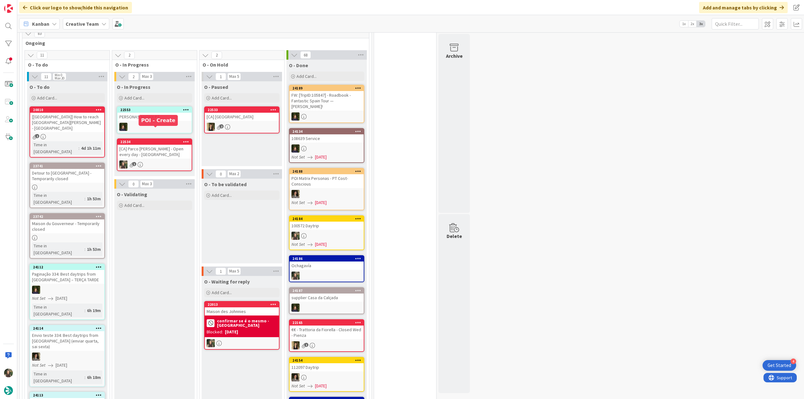
click at [169, 145] on div "[CA] Parco [PERSON_NAME] - Open every day - [GEOGRAPHIC_DATA]" at bounding box center [154, 152] width 74 height 14
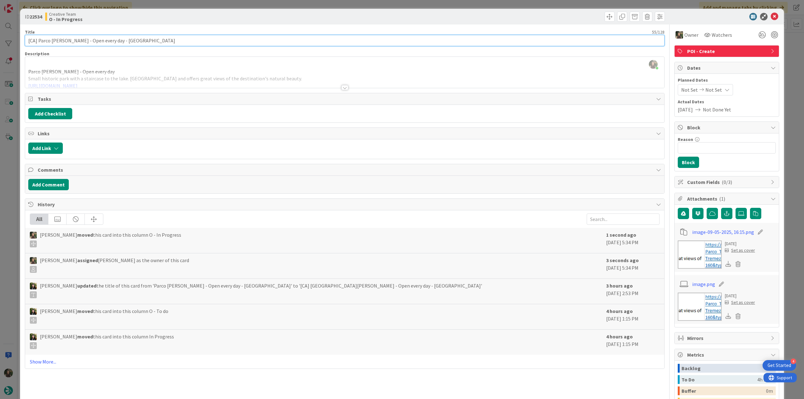
drag, startPoint x: 118, startPoint y: 40, endPoint x: 8, endPoint y: 43, distance: 109.6
click at [8, 43] on div "ID 22534 Creative Team O - In Progress Title 55 / 128 [CA] Parco [PERSON_NAME] …" at bounding box center [402, 199] width 804 height 399
click at [6, 151] on div "ID 22534 Creative Team O - In Progress Title 55 / 128 [CA] Parco [PERSON_NAME] …" at bounding box center [402, 199] width 804 height 399
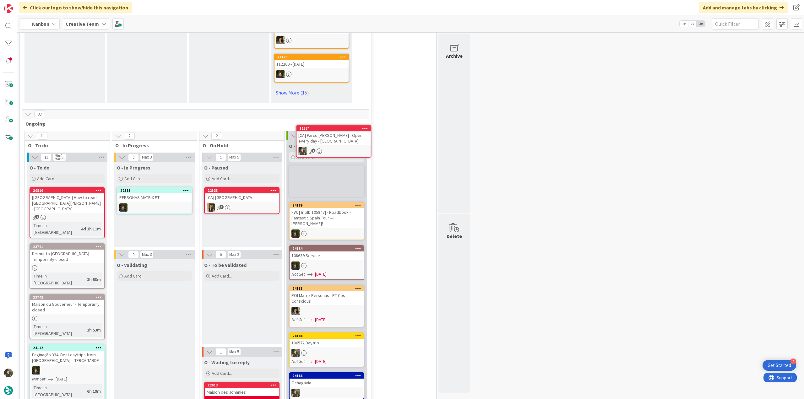
scroll to position [419, 0]
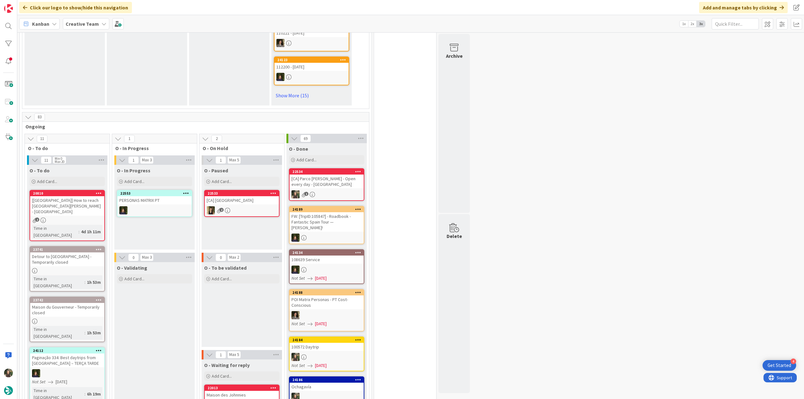
click at [328, 190] on div "1" at bounding box center [326, 194] width 74 height 8
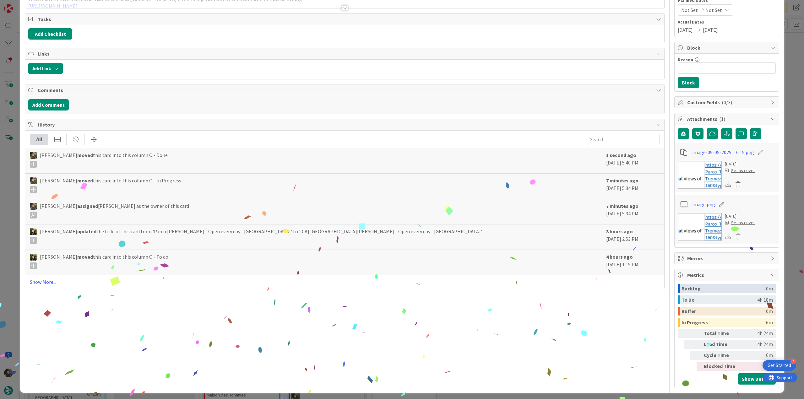
click at [789, 282] on div "ID 22534 Creative Team O - Done Title 55 / 128 [CA] [GEOGRAPHIC_DATA][PERSON_NA…" at bounding box center [402, 199] width 804 height 399
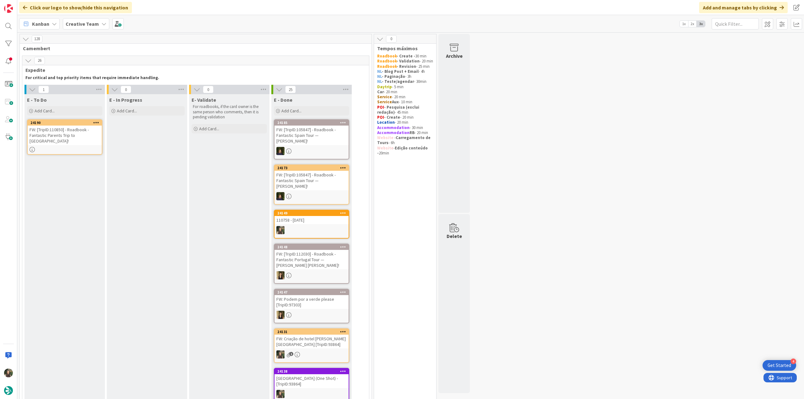
click at [86, 135] on div "FW: [TripID:110850] - Roadbook - Fantastic Parents Trip to [GEOGRAPHIC_DATA]!" at bounding box center [65, 135] width 74 height 19
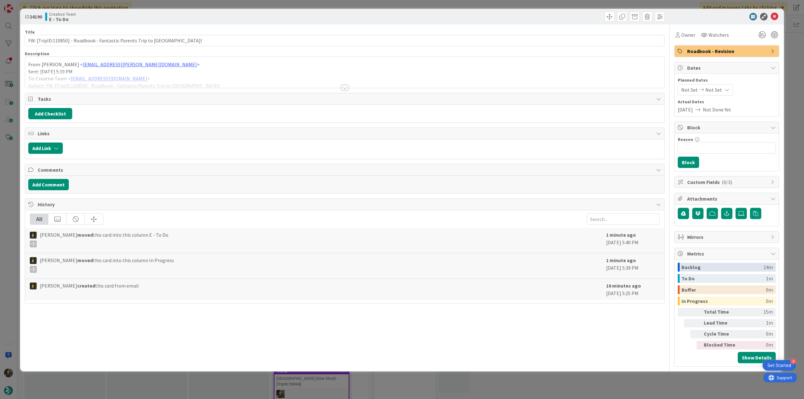
click at [202, 73] on div at bounding box center [344, 80] width 639 height 16
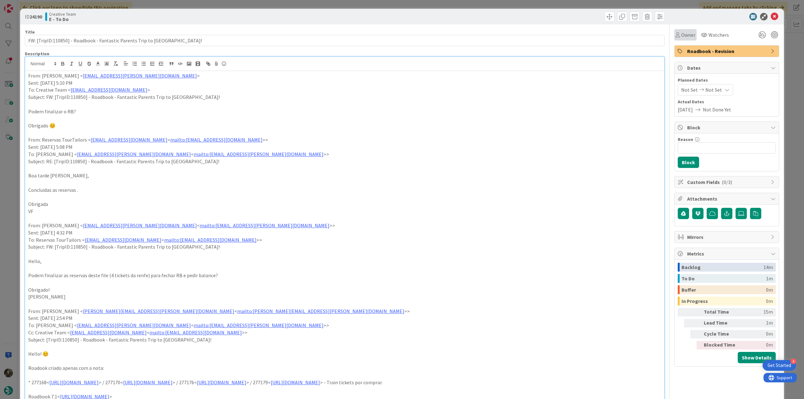
click at [681, 36] on span "Owner" at bounding box center [688, 35] width 14 height 8
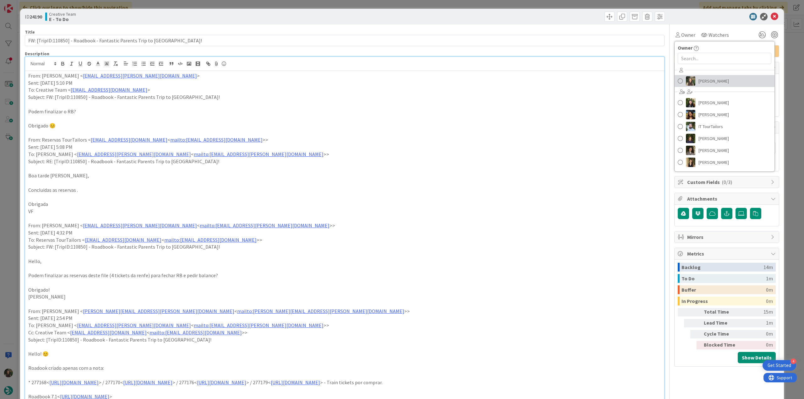
click at [709, 81] on span "[PERSON_NAME]" at bounding box center [713, 80] width 30 height 9
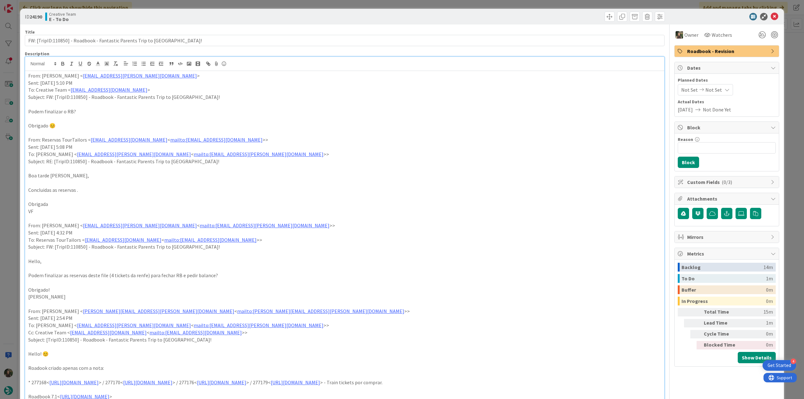
click at [789, 52] on div "ID 24190 Creative Team E - To Do Title 74 / 128 FW: [TripID:110850] - Roadbook …" at bounding box center [402, 199] width 804 height 399
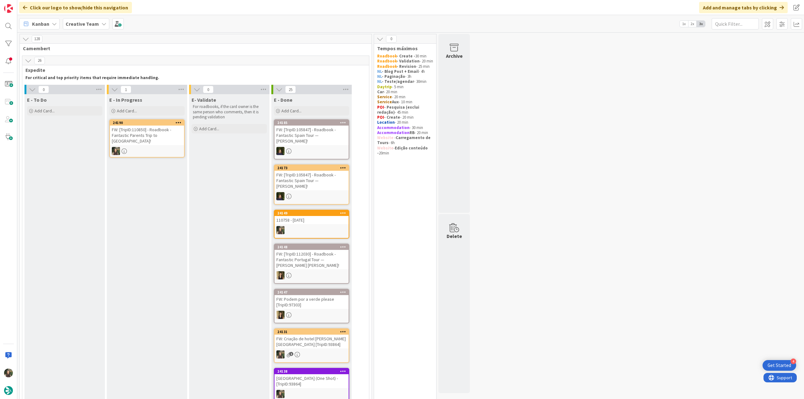
click at [147, 144] on div "FW: [TripID:110850] - Roadbook - Fantastic Parents Trip to [GEOGRAPHIC_DATA]!" at bounding box center [147, 135] width 74 height 19
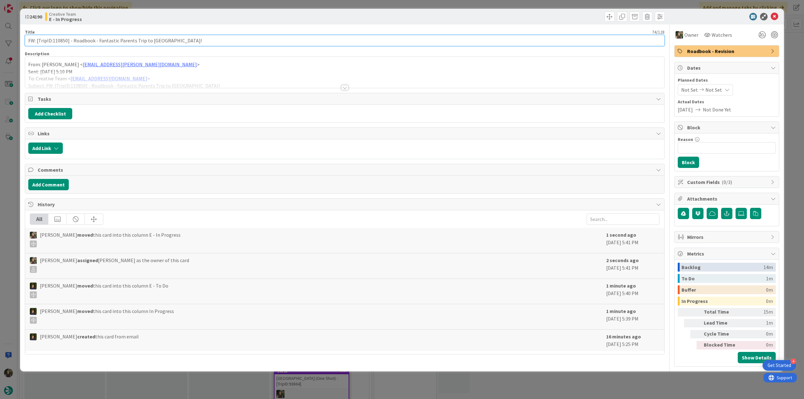
click at [63, 41] on input "FW: [TripID:110850] - Roadbook - Fantastic Parents Trip to [GEOGRAPHIC_DATA]!" at bounding box center [344, 40] width 639 height 11
click at [205, 79] on div at bounding box center [344, 80] width 639 height 16
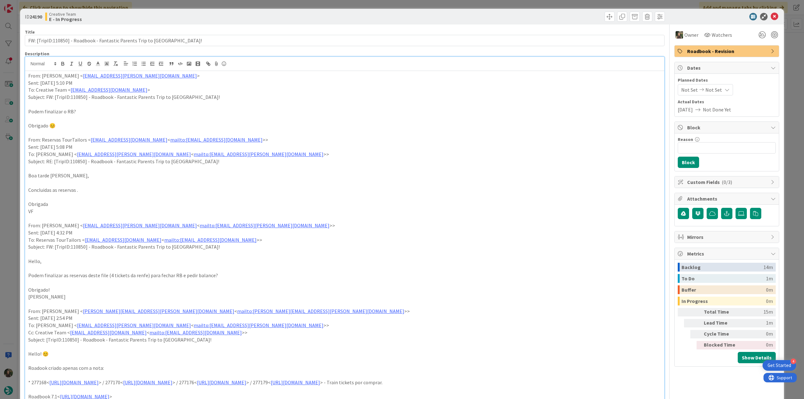
click at [7, 189] on div "ID 24190 Creative Team E - In Progress Title 74 / 128 FW: [TripID:110850] - Roa…" at bounding box center [402, 199] width 804 height 399
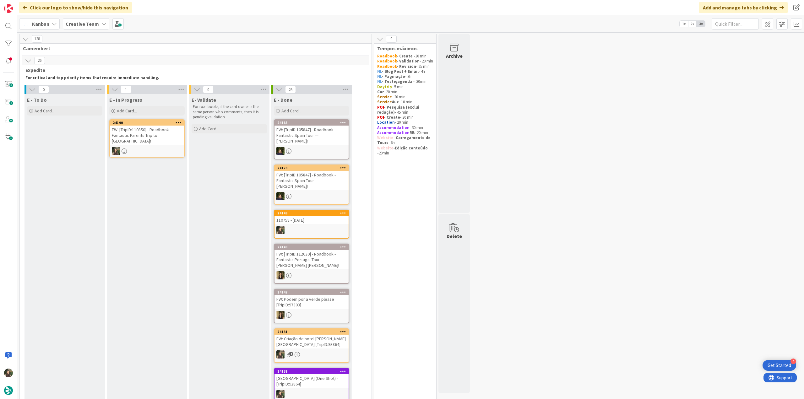
click at [153, 135] on div "FW: [TripID:110850] - Roadbook - Fantastic Parents Trip to [GEOGRAPHIC_DATA]!" at bounding box center [147, 135] width 74 height 19
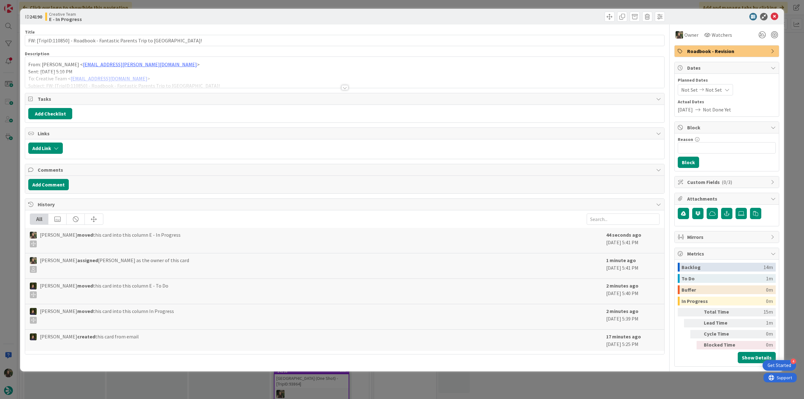
click at [208, 79] on div at bounding box center [344, 80] width 639 height 16
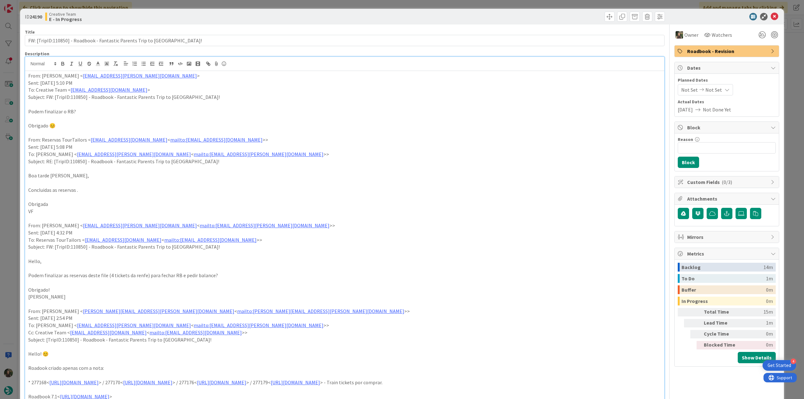
click at [10, 178] on div "ID 24190 Creative Team E - In Progress Title 74 / 128 FW: [TripID:110850] - Roa…" at bounding box center [402, 199] width 804 height 399
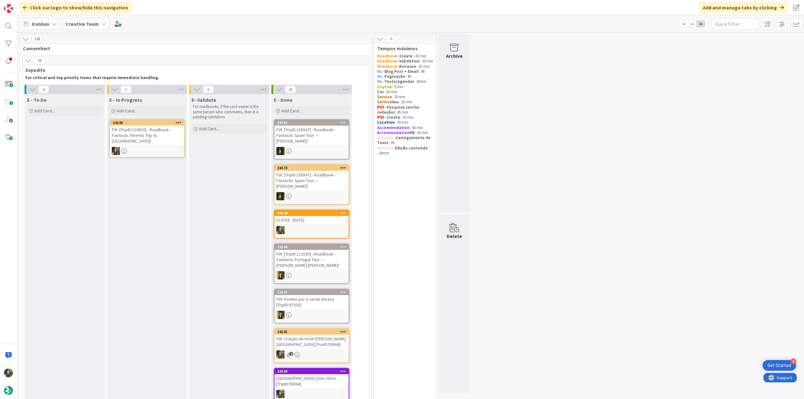
click at [160, 141] on div "FW: [TripID:110850] - Roadbook - Fantastic Parents Trip to [GEOGRAPHIC_DATA]!" at bounding box center [147, 135] width 74 height 19
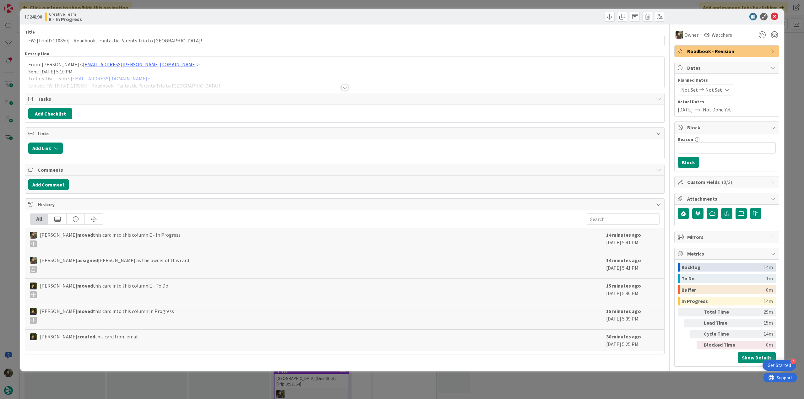
click at [638, 375] on div "ID 24190 Creative Team E - In Progress Title 74 / 128 FW: [TripID:110850] - Roa…" at bounding box center [402, 199] width 804 height 399
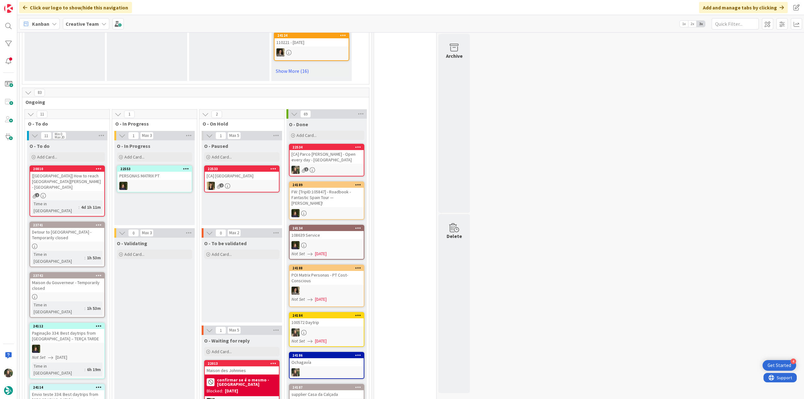
scroll to position [439, 0]
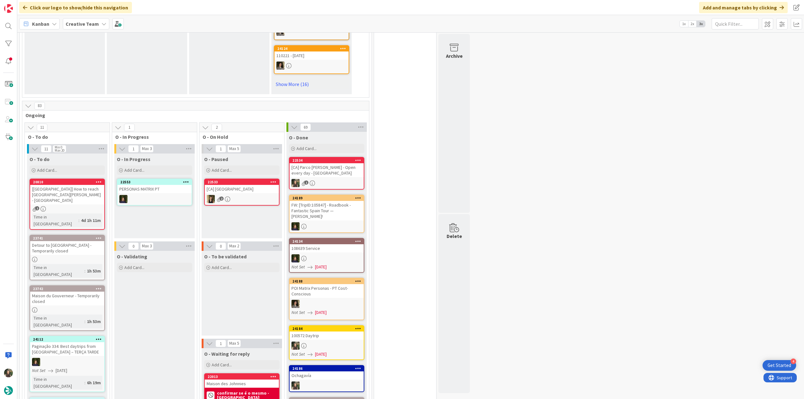
click at [83, 186] on div "[[GEOGRAPHIC_DATA]] How to reach [GEOGRAPHIC_DATA][PERSON_NAME] - [GEOGRAPHIC_D…" at bounding box center [67, 194] width 74 height 19
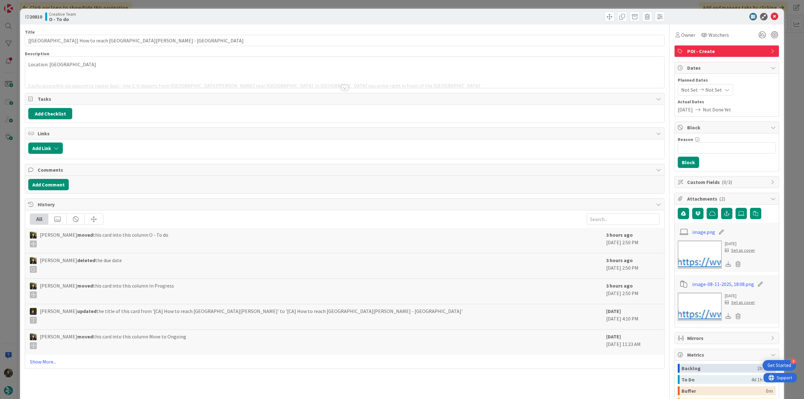
click at [103, 69] on p at bounding box center [344, 71] width 632 height 7
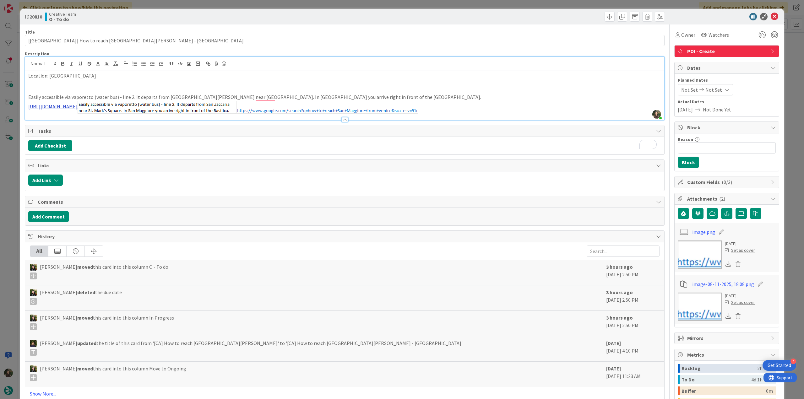
click at [78, 109] on link "[URL][DOMAIN_NAME]" at bounding box center [52, 106] width 49 height 6
click at [324, 145] on link "[URL][DOMAIN_NAME]" at bounding box center [325, 145] width 43 height 8
click at [683, 40] on div "Owner" at bounding box center [685, 34] width 22 height 11
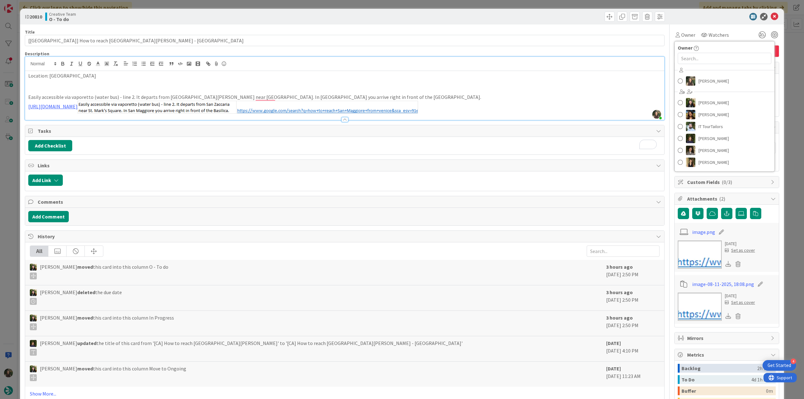
click at [697, 87] on div "[PERSON_NAME] [PERSON_NAME] [PERSON_NAME] IT TourTailors [PERSON_NAME] [PERSON_…" at bounding box center [724, 117] width 100 height 104
click at [706, 82] on span "[PERSON_NAME]" at bounding box center [713, 80] width 30 height 9
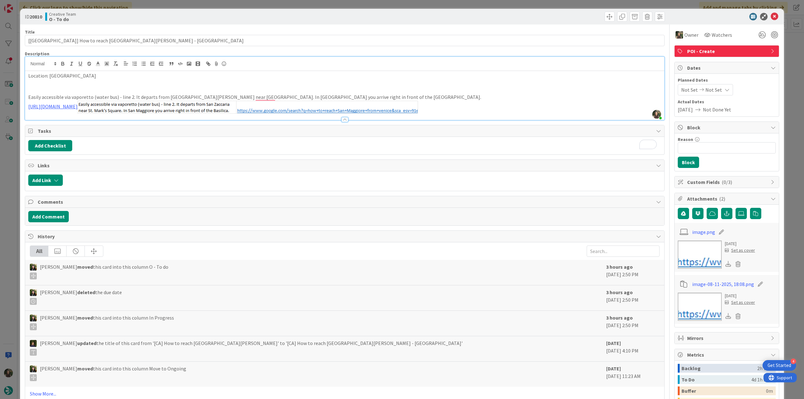
drag, startPoint x: 783, startPoint y: 51, endPoint x: 582, endPoint y: 109, distance: 209.3
click at [783, 51] on div "ID 20810 Creative Team O - To do Title 47 / 128 [[GEOGRAPHIC_DATA]] How to reac…" at bounding box center [402, 199] width 804 height 399
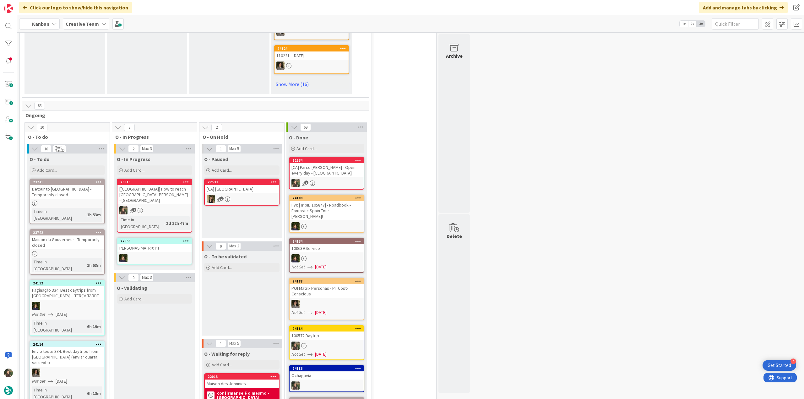
click at [155, 185] on div "[[GEOGRAPHIC_DATA]] How to reach [GEOGRAPHIC_DATA][PERSON_NAME] - [GEOGRAPHIC_D…" at bounding box center [154, 194] width 74 height 19
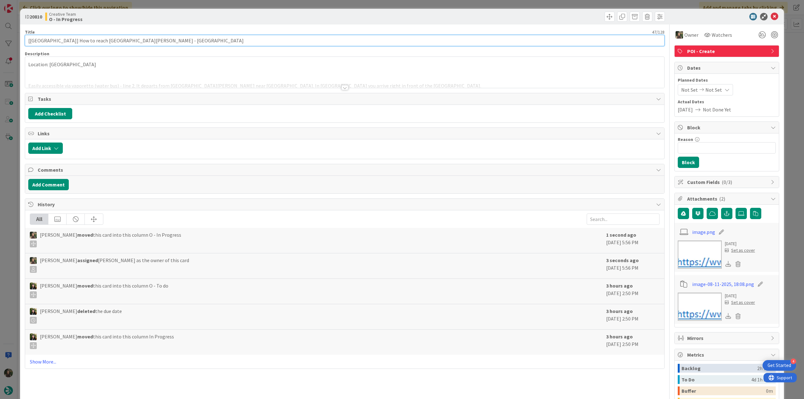
click at [144, 40] on input "[[GEOGRAPHIC_DATA]] How to reach [GEOGRAPHIC_DATA][PERSON_NAME] - [GEOGRAPHIC_D…" at bounding box center [344, 40] width 639 height 11
drag, startPoint x: 111, startPoint y: 41, endPoint x: 19, endPoint y: 41, distance: 92.3
click at [16, 41] on div "ID 20810 Creative Team O - In Progress Title 47 / 128 [[GEOGRAPHIC_DATA]] How t…" at bounding box center [402, 199] width 804 height 399
click at [9, 208] on div "ID 20810 Creative Team O - In Progress Title 47 / 128 [[GEOGRAPHIC_DATA]] How t…" at bounding box center [402, 199] width 804 height 399
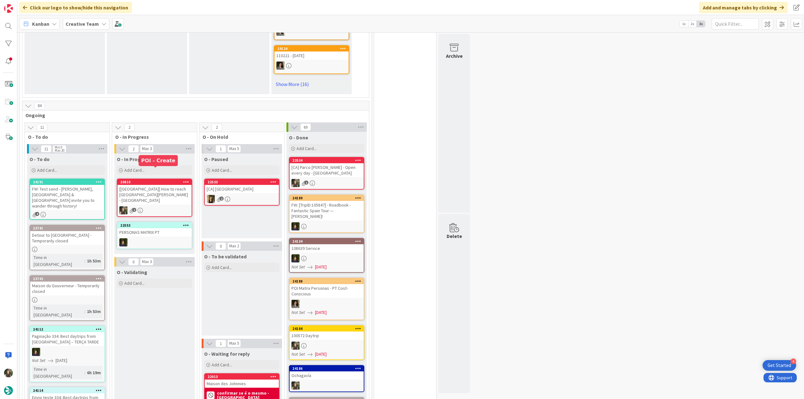
click at [155, 187] on div "20810 [[GEOGRAPHIC_DATA]] How to reach [GEOGRAPHIC_DATA][PERSON_NAME] - [GEOGRA…" at bounding box center [154, 198] width 75 height 38
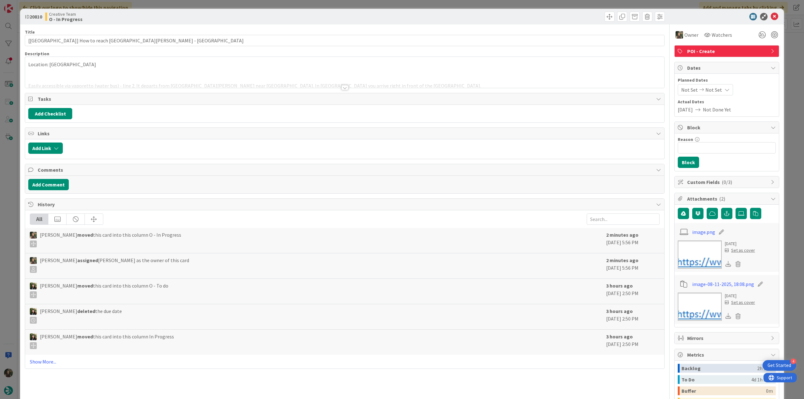
click at [207, 72] on div at bounding box center [344, 80] width 639 height 16
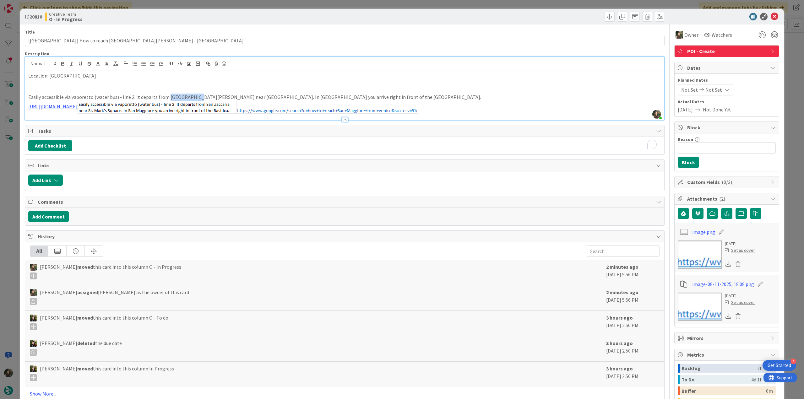
drag, startPoint x: 165, startPoint y: 97, endPoint x: 191, endPoint y: 99, distance: 26.4
click at [191, 99] on p "Easily accessible via vaporetto (water bus) - line 2. It departs from [GEOGRAPH…" at bounding box center [344, 97] width 632 height 7
copy p "San [PERSON_NAME]"
click at [13, 166] on div "ID 20810 Creative Team O - In Progress Title 47 / 128 [[GEOGRAPHIC_DATA]] How t…" at bounding box center [402, 199] width 804 height 399
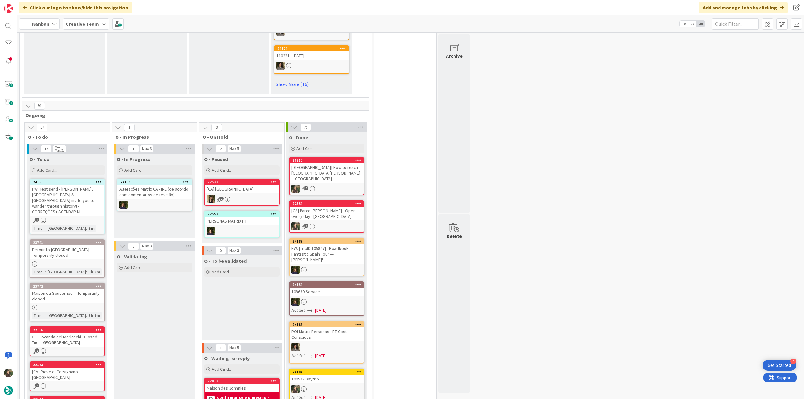
click at [340, 165] on div "[[GEOGRAPHIC_DATA]] How to reach [GEOGRAPHIC_DATA][PERSON_NAME] - [GEOGRAPHIC_D…" at bounding box center [326, 172] width 74 height 19
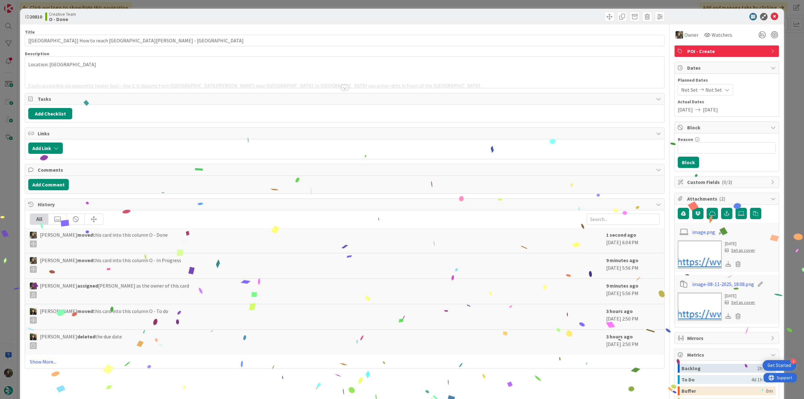
scroll to position [31, 0]
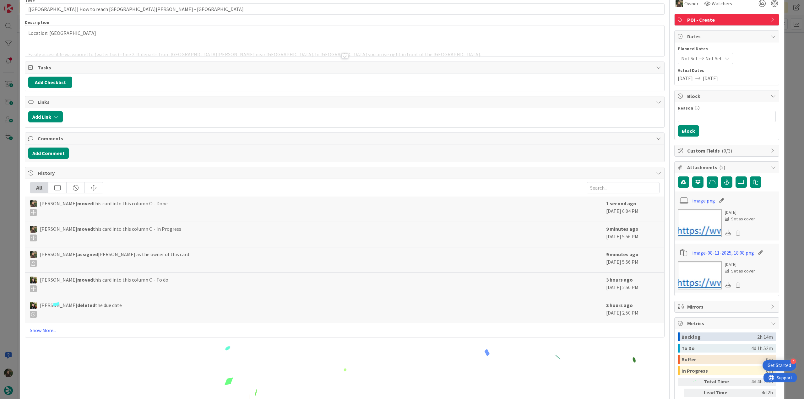
click at [782, 277] on div "ID 20810 Creative Team O - Done Title 47 / 128 [[GEOGRAPHIC_DATA]] How to reach…" at bounding box center [402, 199] width 804 height 399
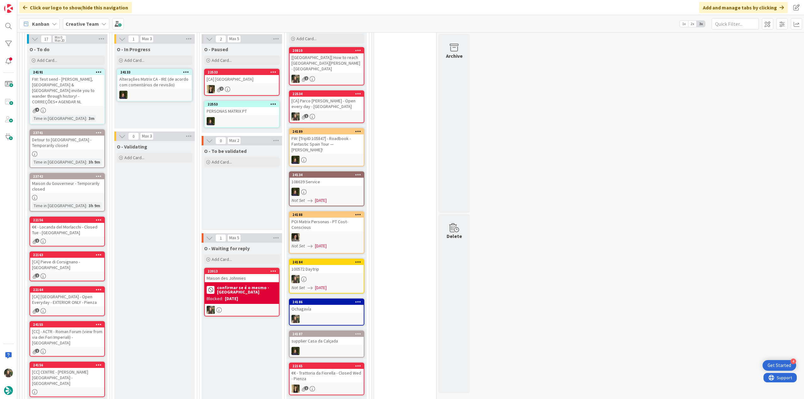
scroll to position [565, 0]
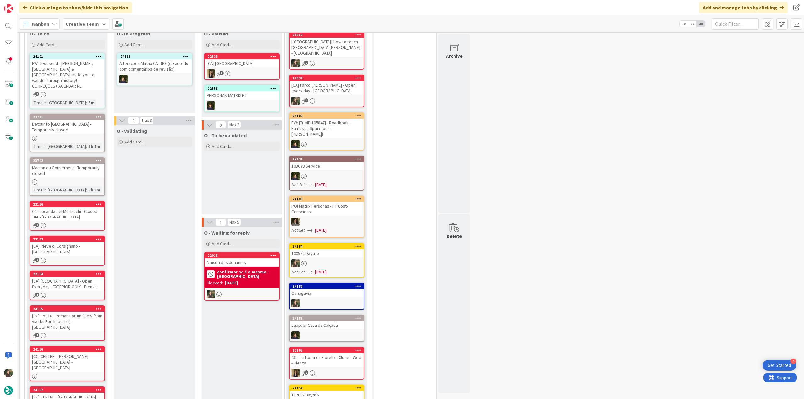
click at [91, 207] on div "€€ - Locanda del Morlacchi - Closed Tue - [GEOGRAPHIC_DATA]" at bounding box center [67, 214] width 74 height 14
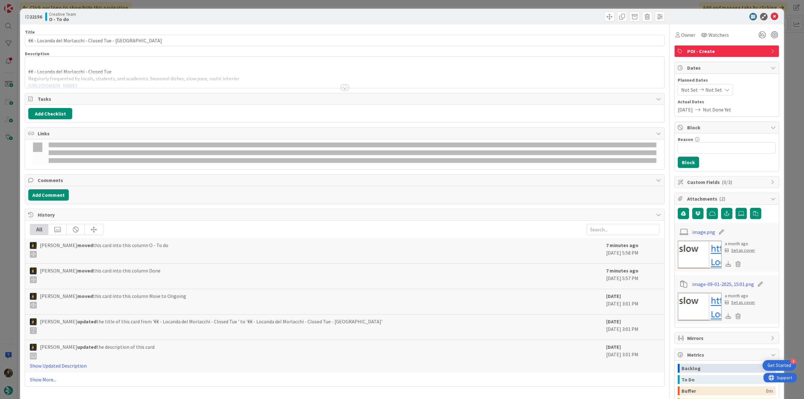
click at [10, 170] on div "ID 22156 Creative Team O - To do Title 49 / 128 €€ - Locanda del Morlacchi - Cl…" at bounding box center [402, 199] width 804 height 399
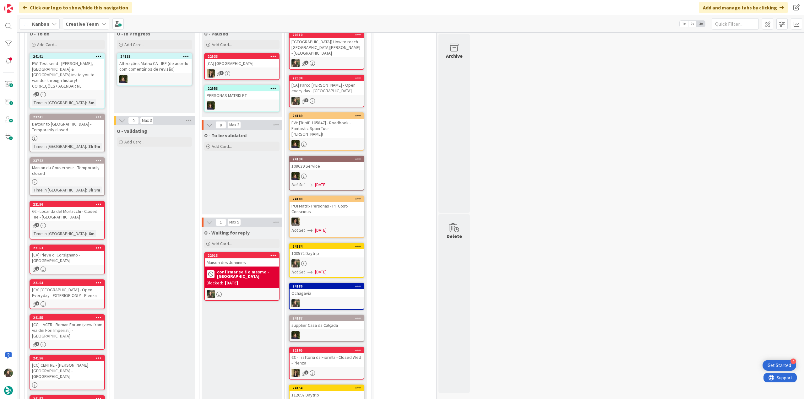
click at [83, 207] on div "€€ - Locanda del Morlacchi - Closed Tue - [GEOGRAPHIC_DATA]" at bounding box center [67, 214] width 74 height 14
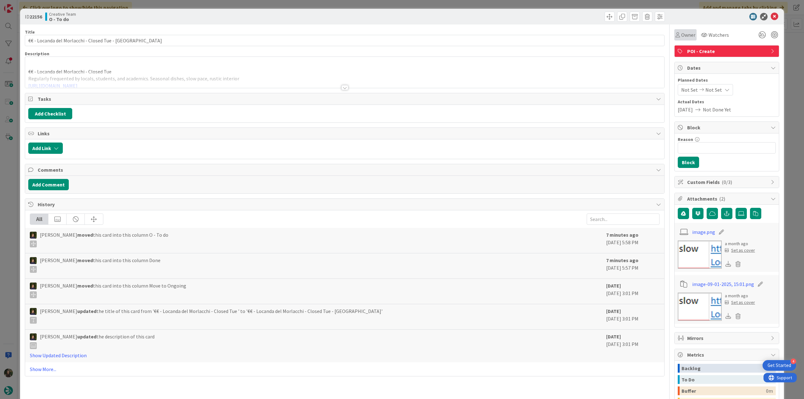
click at [681, 36] on span "Owner" at bounding box center [688, 35] width 14 height 8
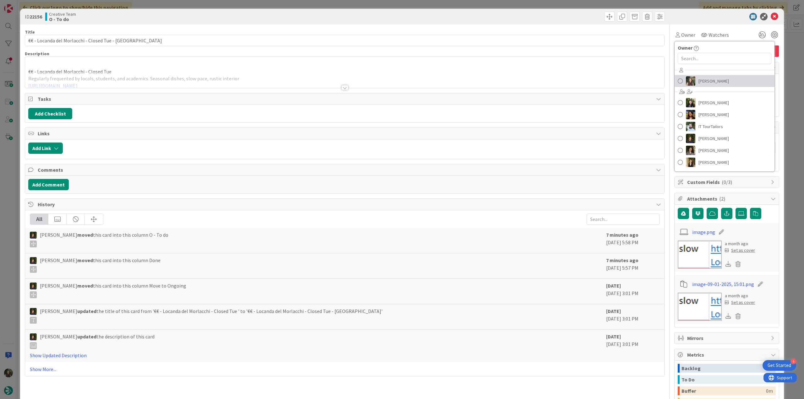
click at [698, 82] on span "[PERSON_NAME]" at bounding box center [713, 80] width 30 height 9
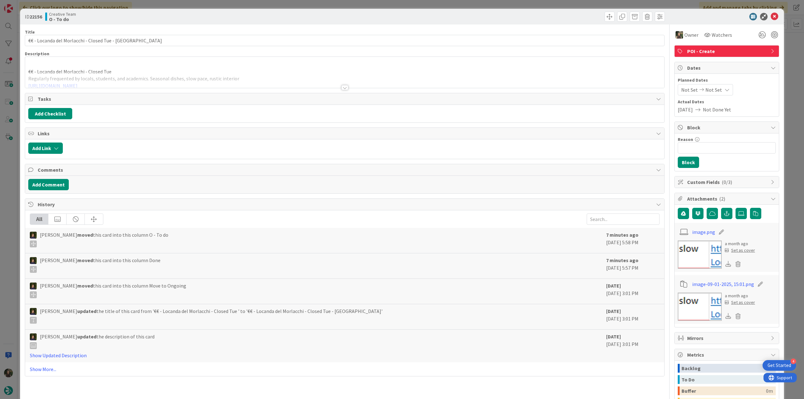
click at [783, 42] on div "ID 22156 Creative Team O - To do Title 49 / 128 €€ - Locanda del Morlacchi - Cl…" at bounding box center [402, 199] width 804 height 399
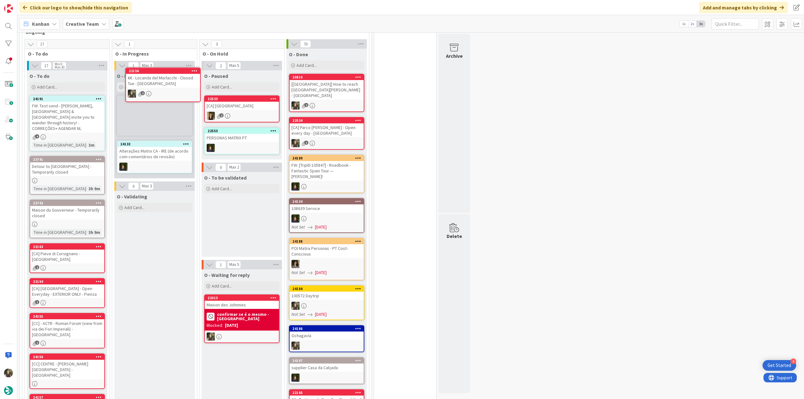
scroll to position [482, 0]
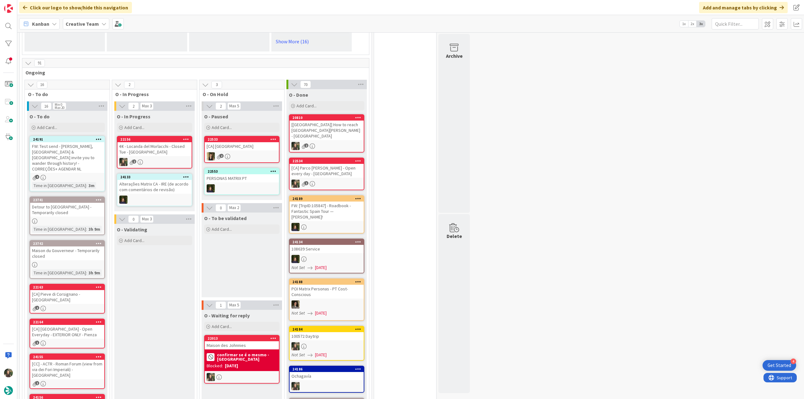
click at [164, 142] on div "€€ - Locanda del Morlacchi - Closed Tue - [GEOGRAPHIC_DATA]" at bounding box center [154, 149] width 74 height 14
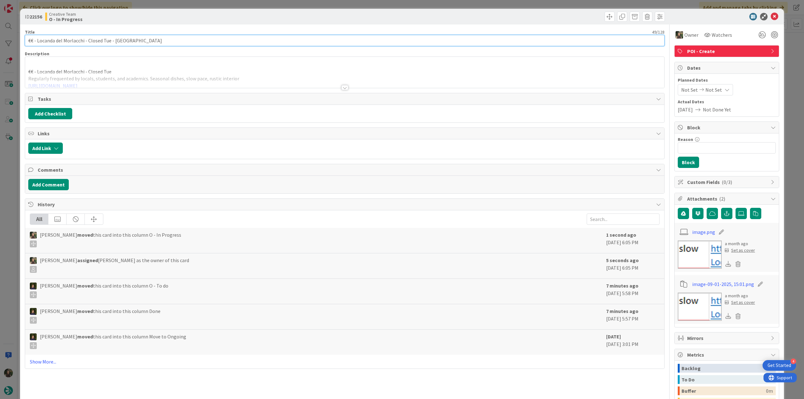
drag, startPoint x: 110, startPoint y: 42, endPoint x: 19, endPoint y: 44, distance: 91.7
click at [19, 43] on div "ID 22156 Creative Team O - In Progress Title 49 / 128 €€ - Locanda del Morlacch…" at bounding box center [402, 199] width 804 height 399
click at [6, 228] on div "ID 22156 Creative Team O - In Progress Title 49 / 128 €€ - Locanda del Morlacch…" at bounding box center [402, 199] width 804 height 399
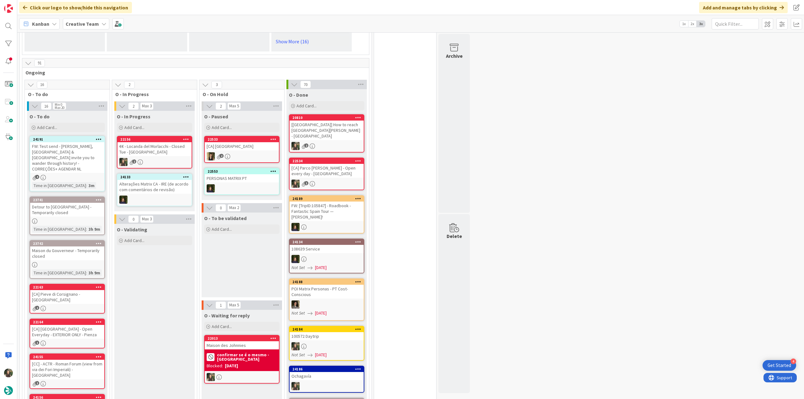
click at [154, 142] on div "€€ - Locanda del Morlacchi - Closed Tue - [GEOGRAPHIC_DATA]" at bounding box center [154, 149] width 74 height 14
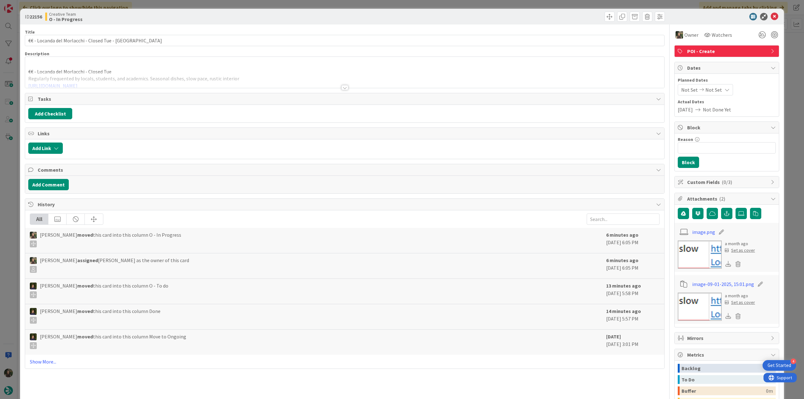
scroll to position [80, 0]
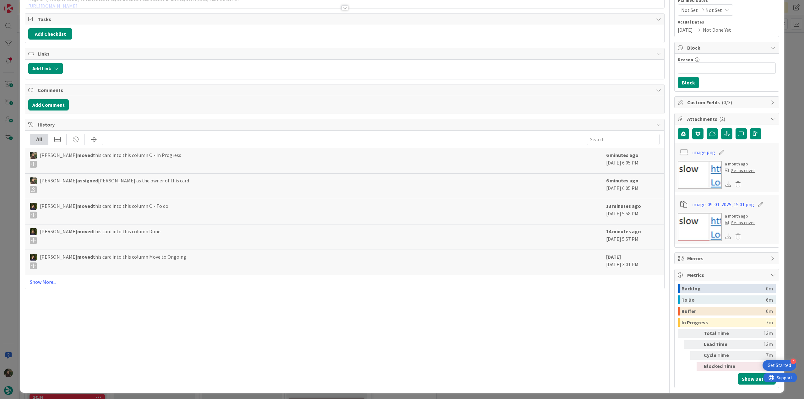
click at [785, 276] on div "ID 22156 Creative Team O - In Progress Title 49 / 128 €€ - Locanda del Morlacch…" at bounding box center [402, 199] width 804 height 399
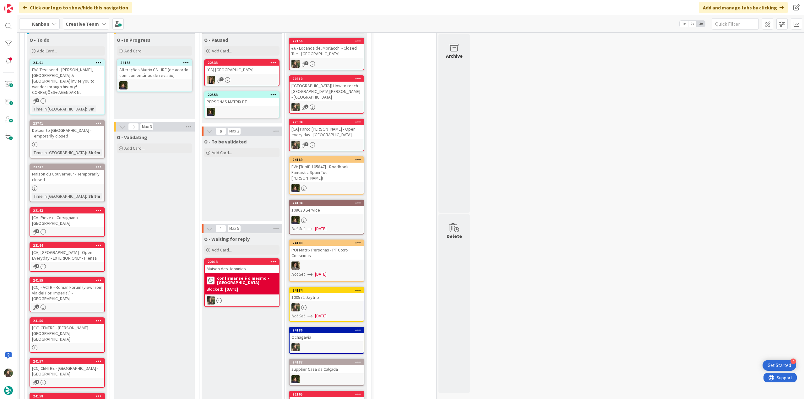
scroll to position [568, 0]
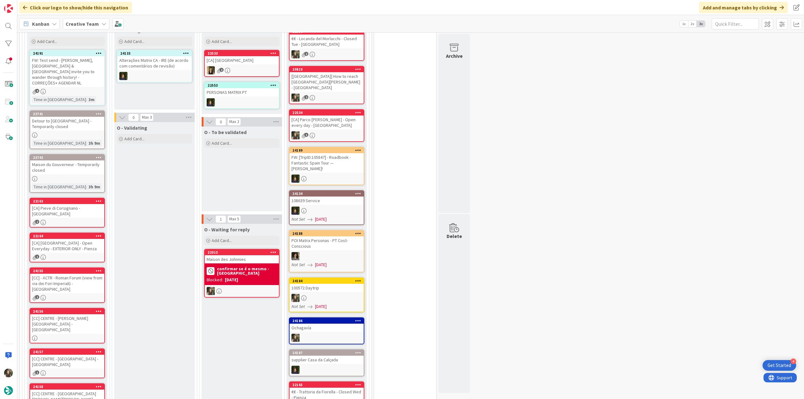
click at [88, 117] on div "Detour to [GEOGRAPHIC_DATA] - Temporarily closed" at bounding box center [67, 124] width 74 height 14
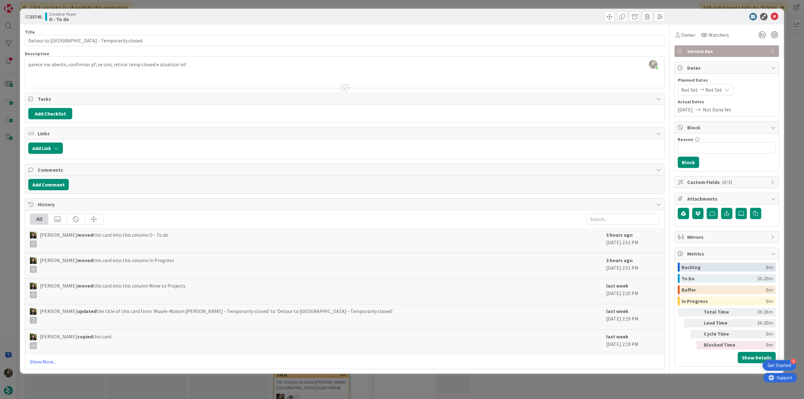
scroll to position [568, 0]
click at [16, 166] on div "ID 23741 Creative Team O - To do Title 47 / 128 Detour to Fort du Portalet - Te…" at bounding box center [402, 199] width 804 height 399
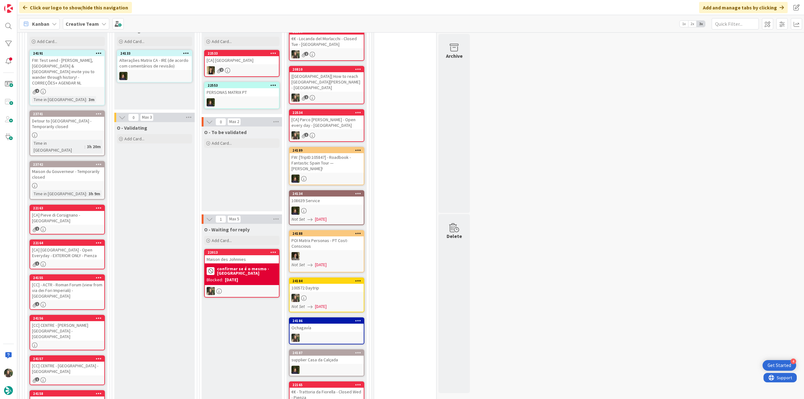
click at [92, 211] on div "[CA] Pieve di Corsignano - [GEOGRAPHIC_DATA]" at bounding box center [67, 218] width 74 height 14
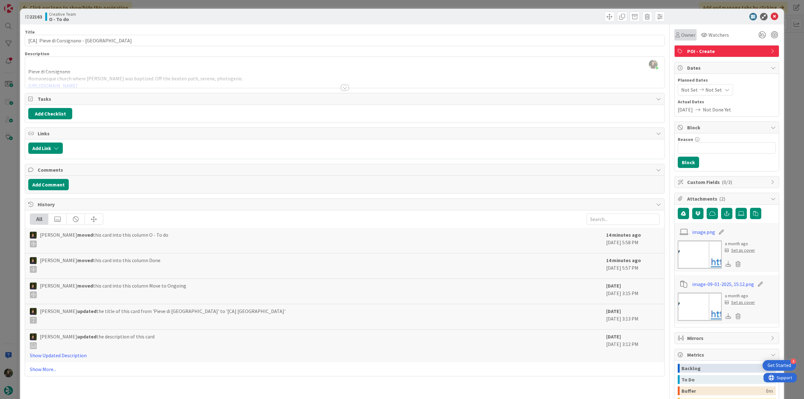
click at [684, 33] on span "Owner" at bounding box center [688, 35] width 14 height 8
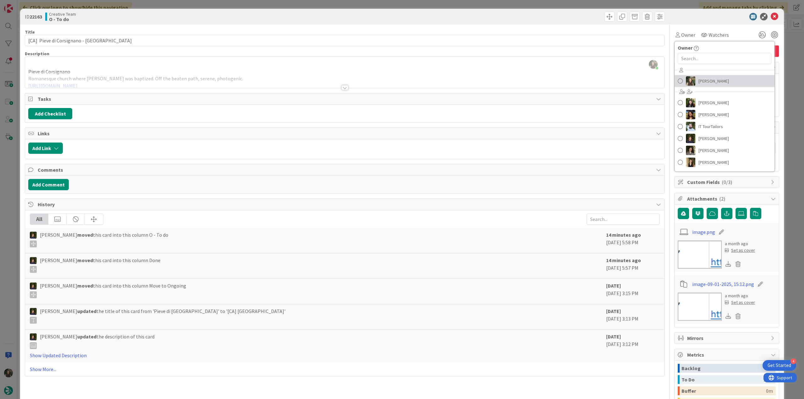
drag, startPoint x: 700, startPoint y: 79, endPoint x: 709, endPoint y: 78, distance: 9.4
click at [700, 79] on span "[PERSON_NAME]" at bounding box center [713, 80] width 30 height 9
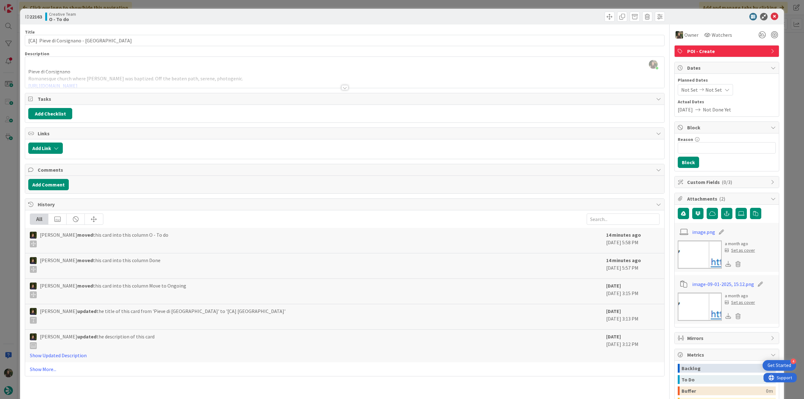
drag, startPoint x: 788, startPoint y: 42, endPoint x: 716, endPoint y: 53, distance: 72.7
click at [788, 42] on div "ID 22163 Creative Team O - To do Title 34 / 128 [CA] Pieve di Corsignano - Pien…" at bounding box center [402, 199] width 804 height 399
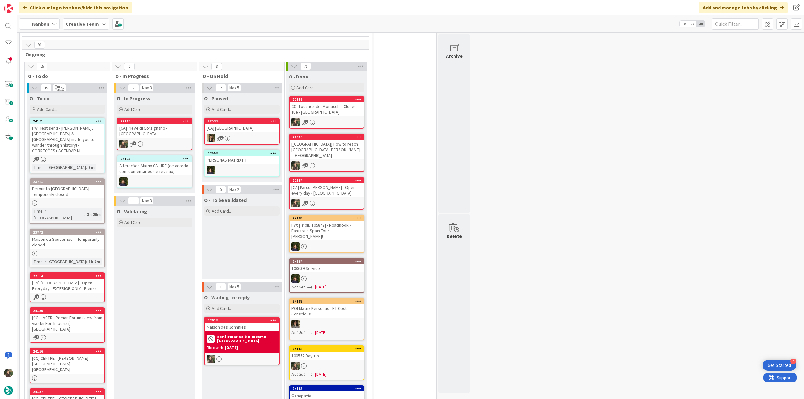
click at [171, 140] on div "2" at bounding box center [154, 144] width 74 height 8
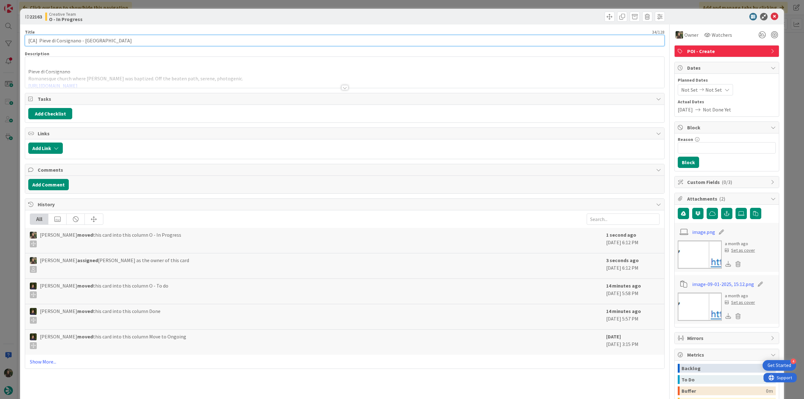
drag, startPoint x: 80, startPoint y: 39, endPoint x: 11, endPoint y: 39, distance: 69.1
click at [11, 39] on div "ID 22163 Creative Team O - In Progress Title 34 / 128 [CA] Pieve di Corsignano …" at bounding box center [402, 199] width 804 height 399
click at [12, 218] on div "ID 22163 Creative Team O - In Progress Title 34 / 128 [CA] Pieve di Corsignano …" at bounding box center [402, 199] width 804 height 399
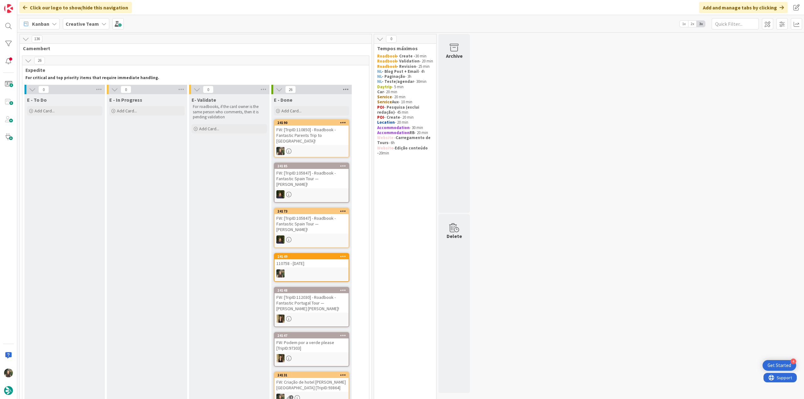
click at [349, 89] on icon at bounding box center [346, 89] width 8 height 9
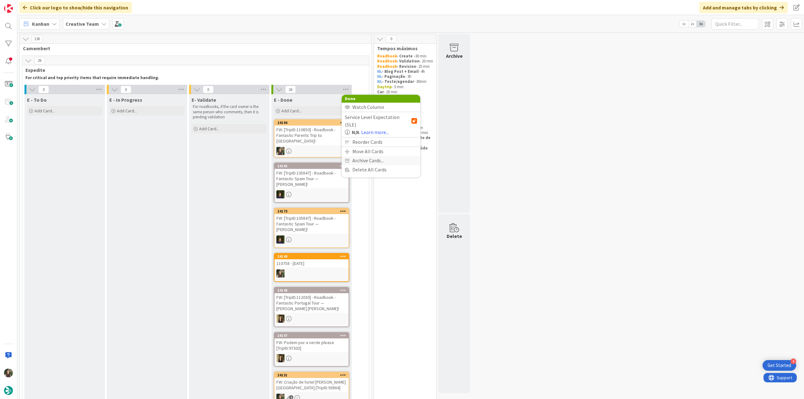
click at [367, 156] on span "Archive Cards..." at bounding box center [367, 160] width 31 height 9
click at [374, 174] on span "Archive Now" at bounding box center [371, 173] width 28 height 9
click at [361, 131] on button "Archive All" at bounding box center [361, 131] width 32 height 11
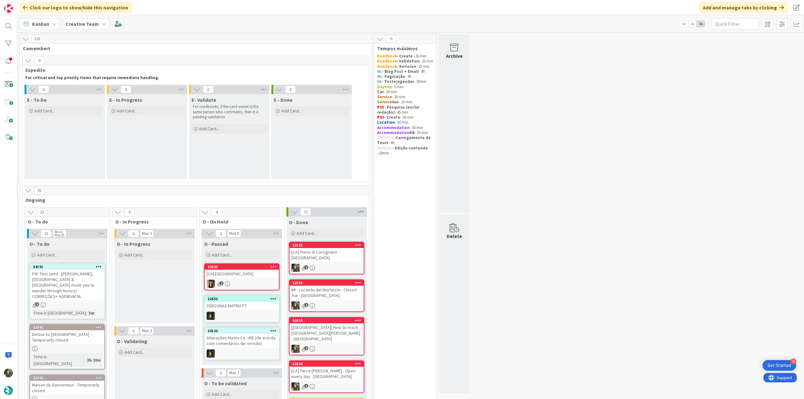
click at [361, 213] on icon at bounding box center [361, 211] width 8 height 9
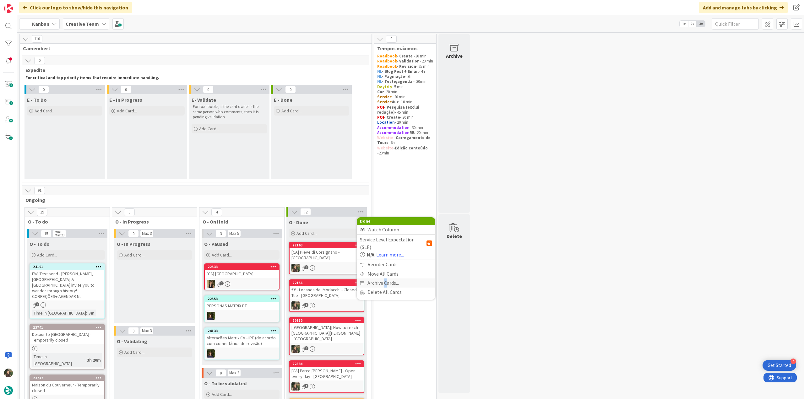
click at [385, 278] on span "Archive Cards..." at bounding box center [382, 282] width 31 height 9
click at [374, 293] on span "Archive Now" at bounding box center [386, 295] width 28 height 9
click at [375, 253] on button "Archive All" at bounding box center [376, 253] width 32 height 11
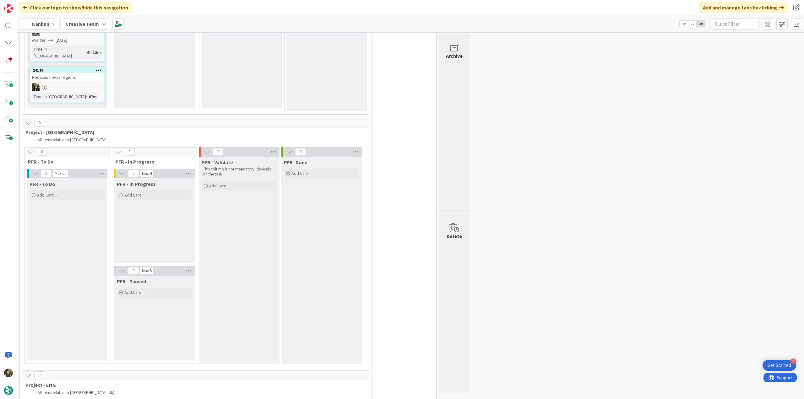
scroll to position [910, 0]
